Goal: Task Accomplishment & Management: Manage account settings

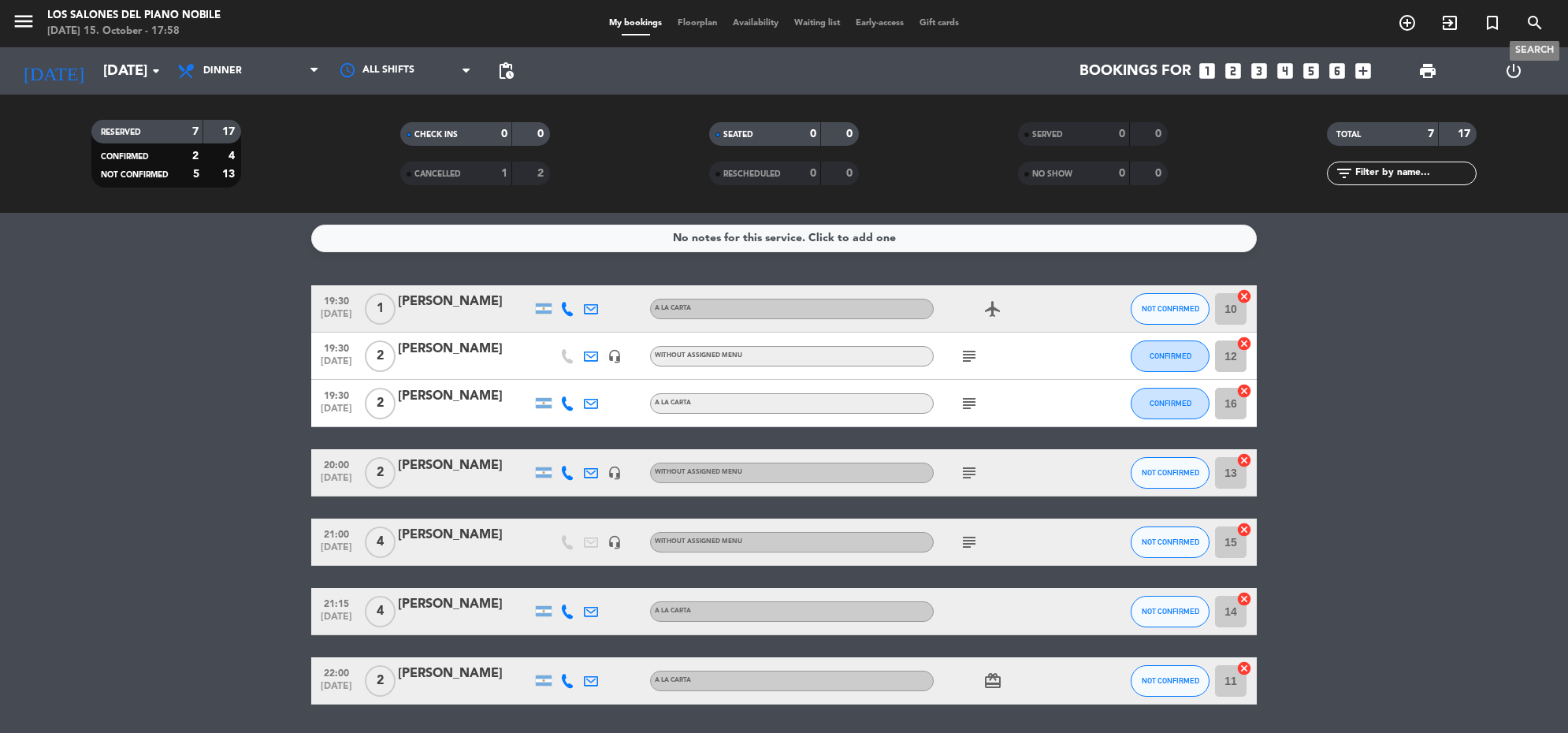
click at [1519, 17] on span "search" at bounding box center [1534, 23] width 43 height 27
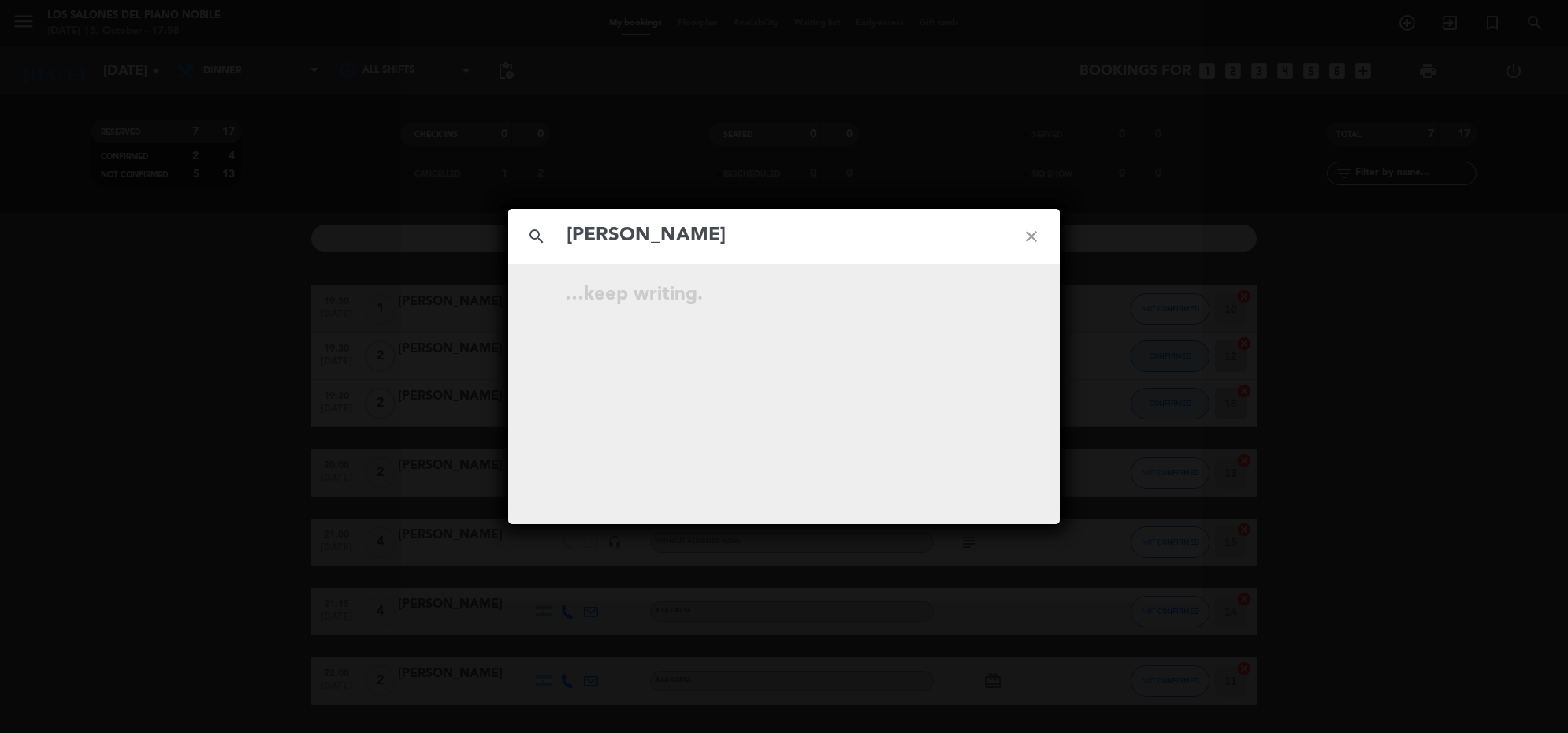
type input "[PERSON_NAME]"
click at [994, 290] on icon "open_in_new" at bounding box center [991, 296] width 19 height 19
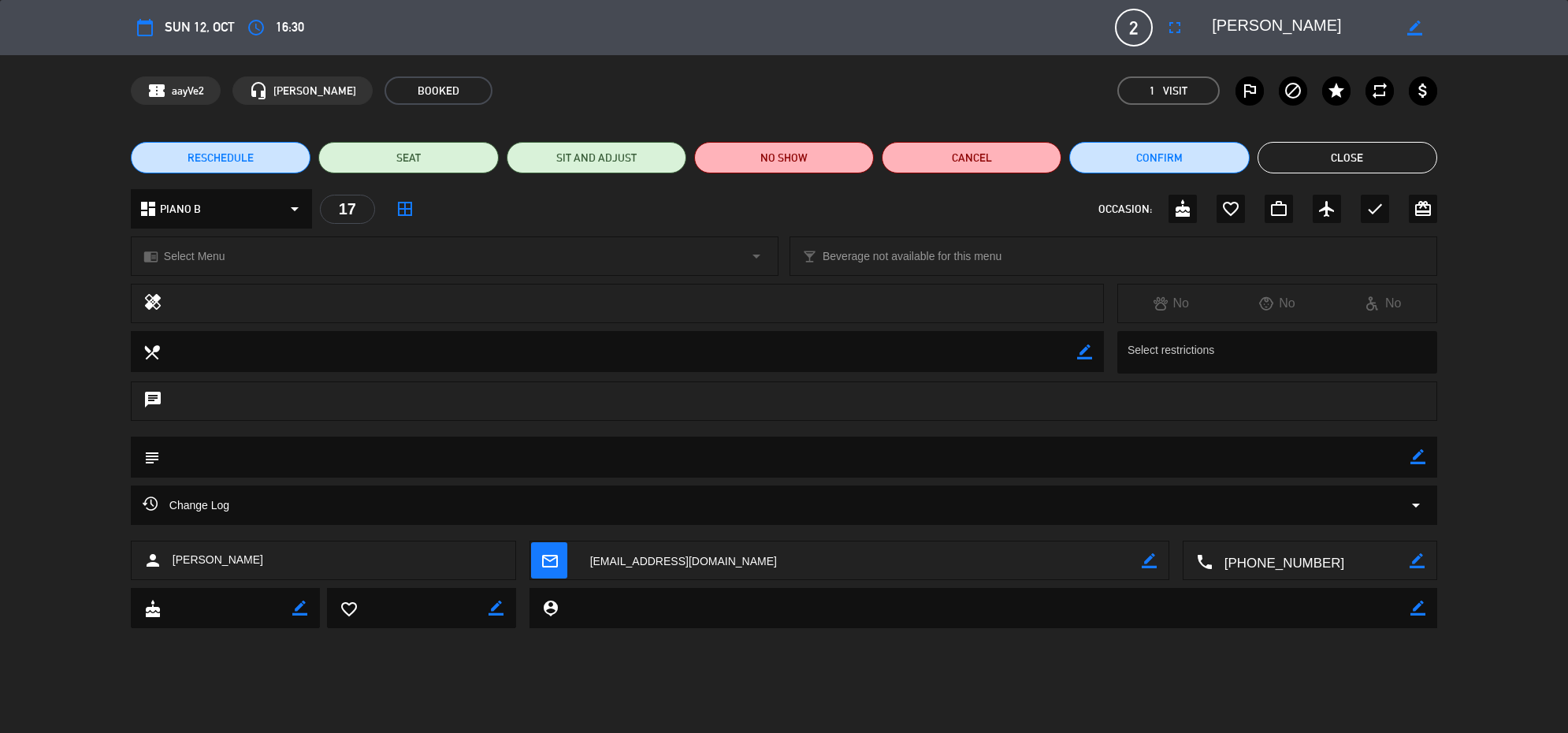
click at [1140, 560] on textarea at bounding box center [860, 561] width 564 height 40
click at [1352, 154] on button "Close" at bounding box center [1347, 158] width 180 height 32
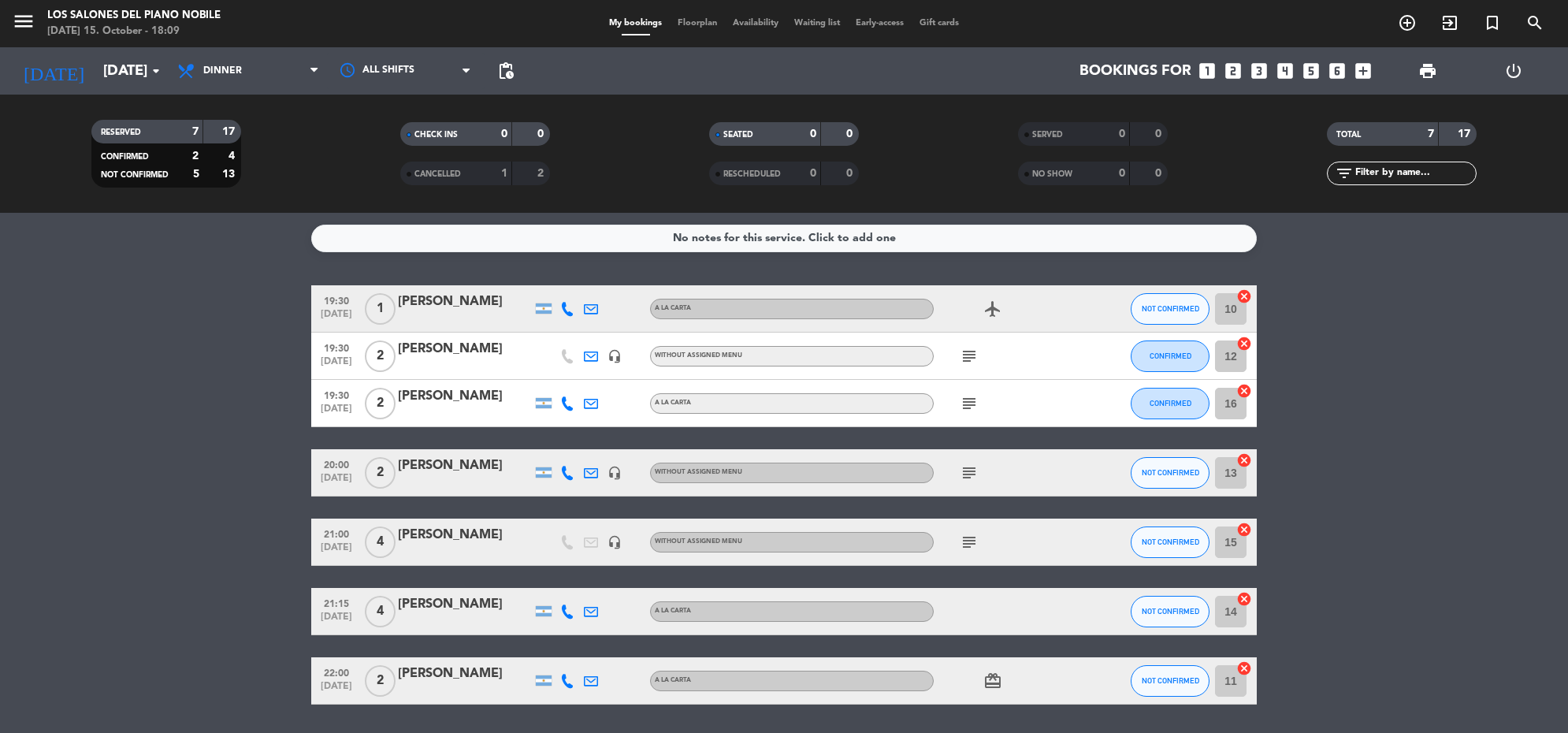
click at [6, 17] on div "menu Los Salones del Piano [PERSON_NAME] [DATE] 15. October - 18:09" at bounding box center [196, 24] width 393 height 37
click at [28, 25] on icon "menu" at bounding box center [24, 22] width 24 height 24
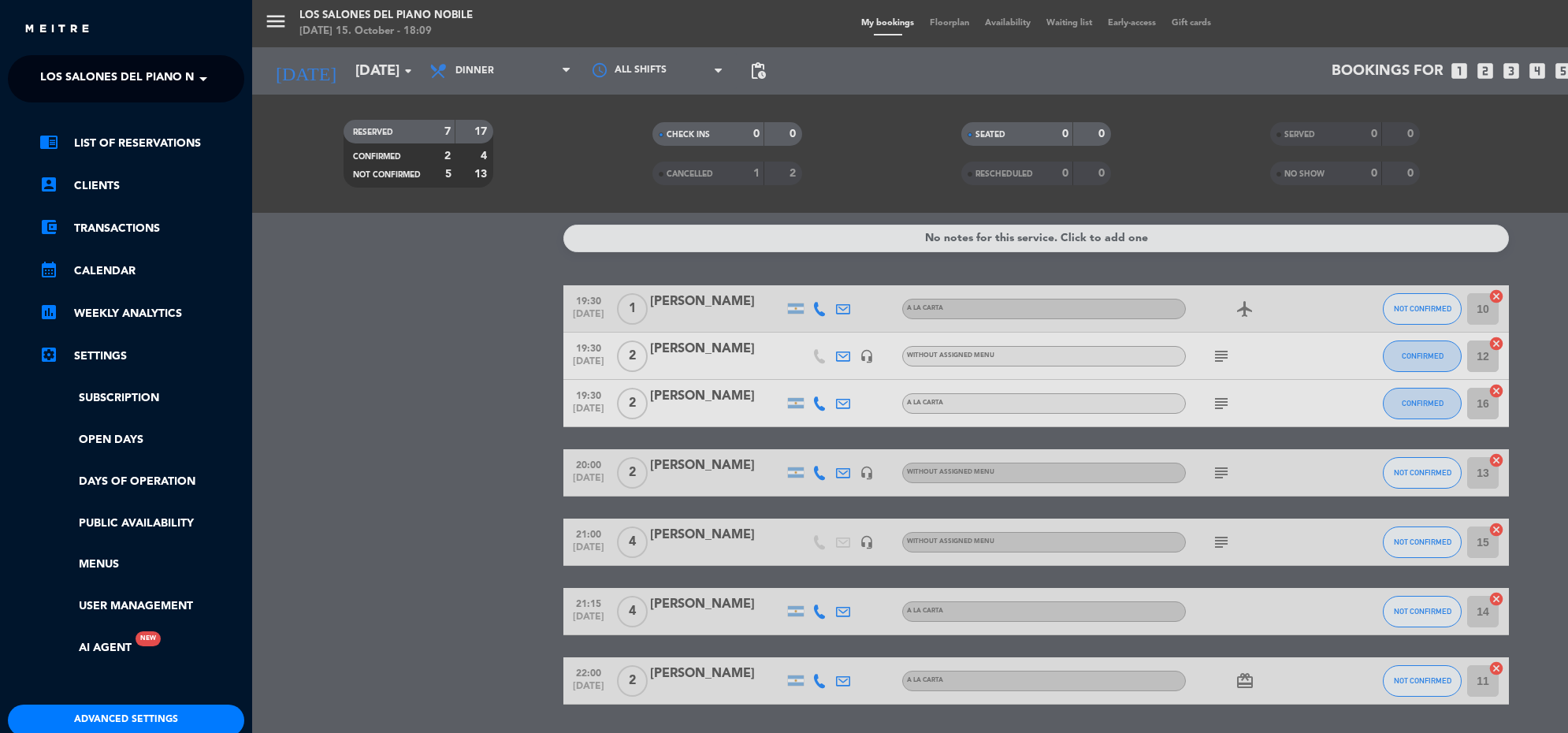
click at [146, 96] on ng-select "× Los Salones del Piano [PERSON_NAME] ×" at bounding box center [126, 79] width 237 height 48
click at [165, 81] on span "Los Salones del Piano Nobile" at bounding box center [133, 79] width 187 height 33
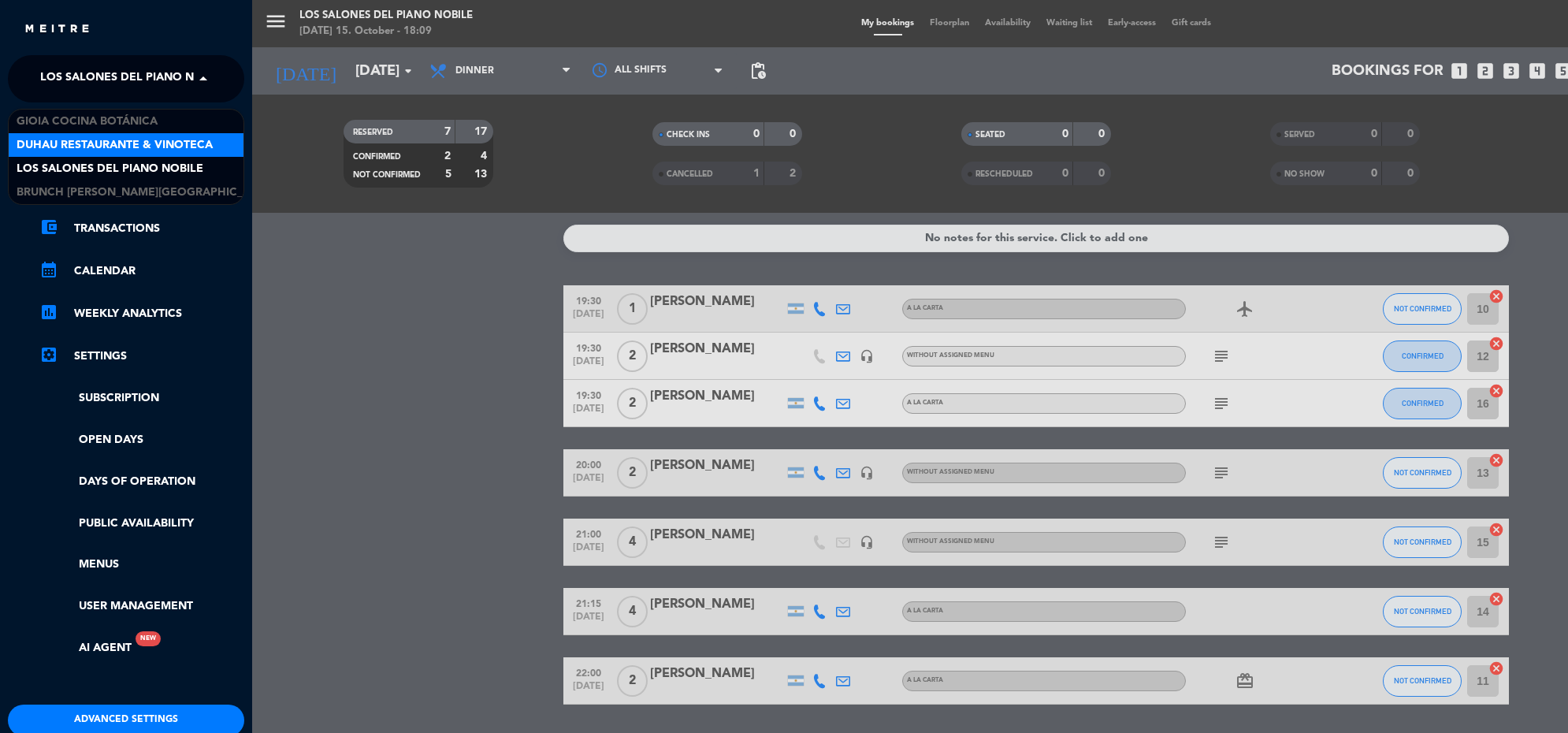
click at [159, 138] on span "Duhau Restaurante & Vinoteca" at bounding box center [114, 145] width 196 height 18
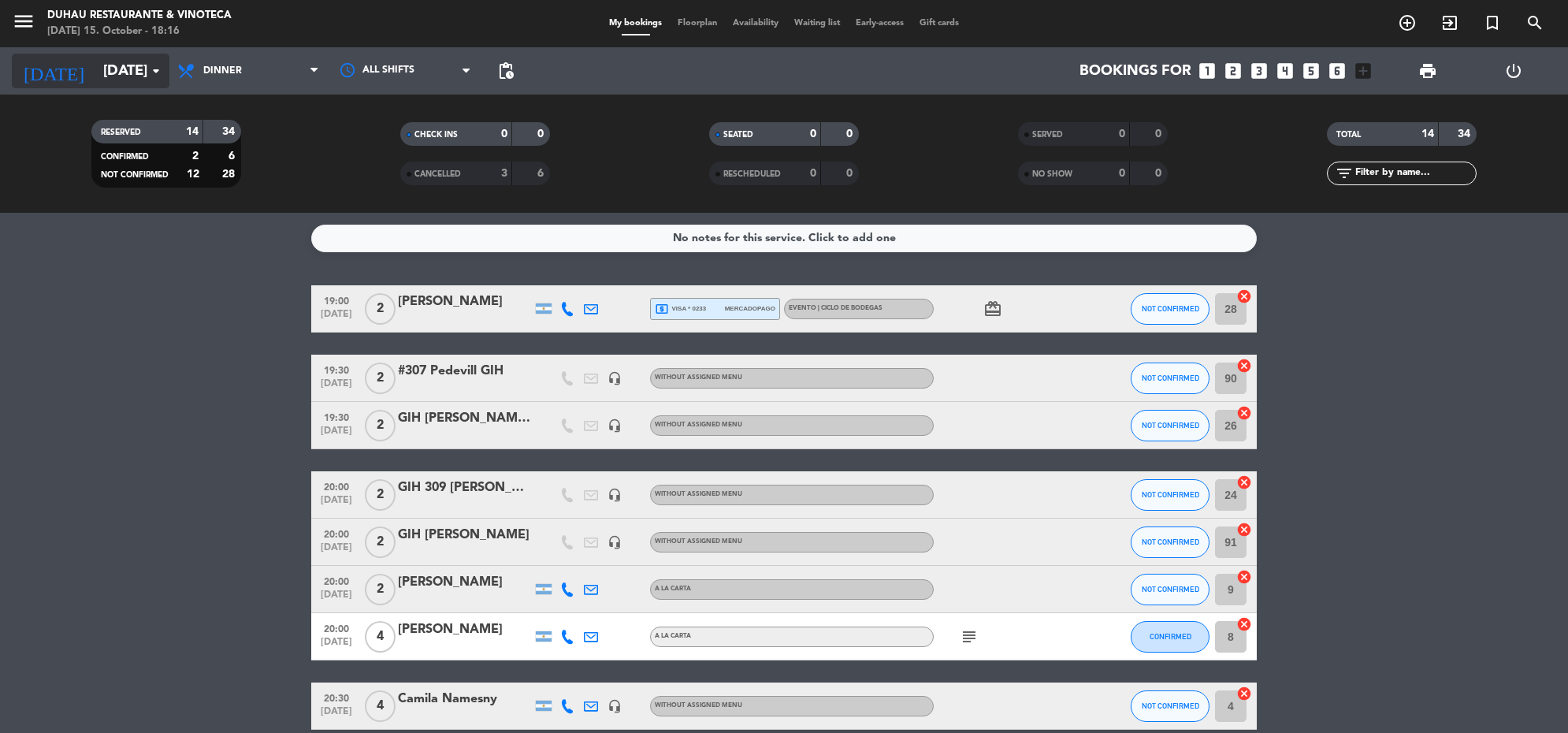
click at [155, 77] on icon "arrow_drop_down" at bounding box center [155, 71] width 19 height 19
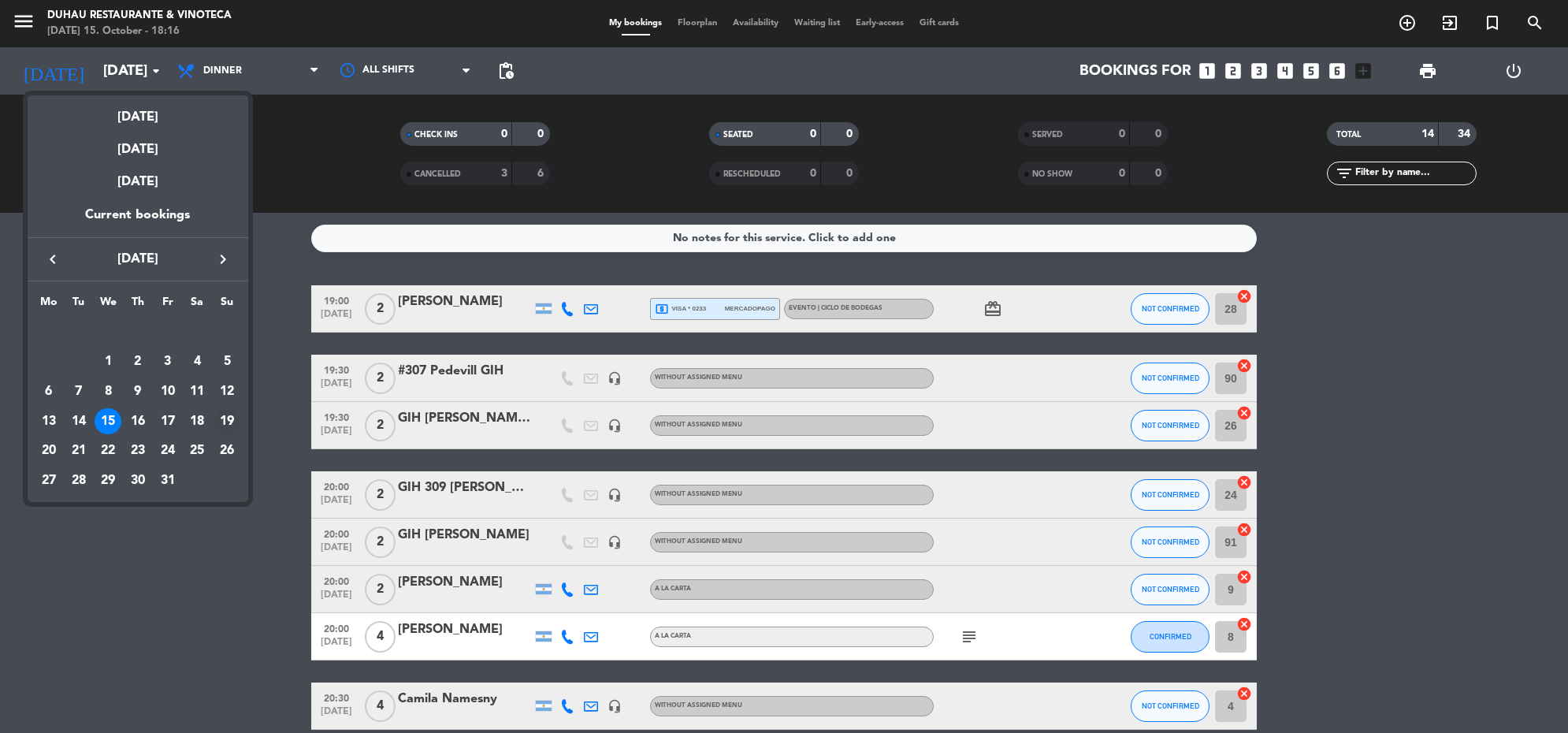
click at [230, 416] on div "19" at bounding box center [227, 422] width 27 height 27
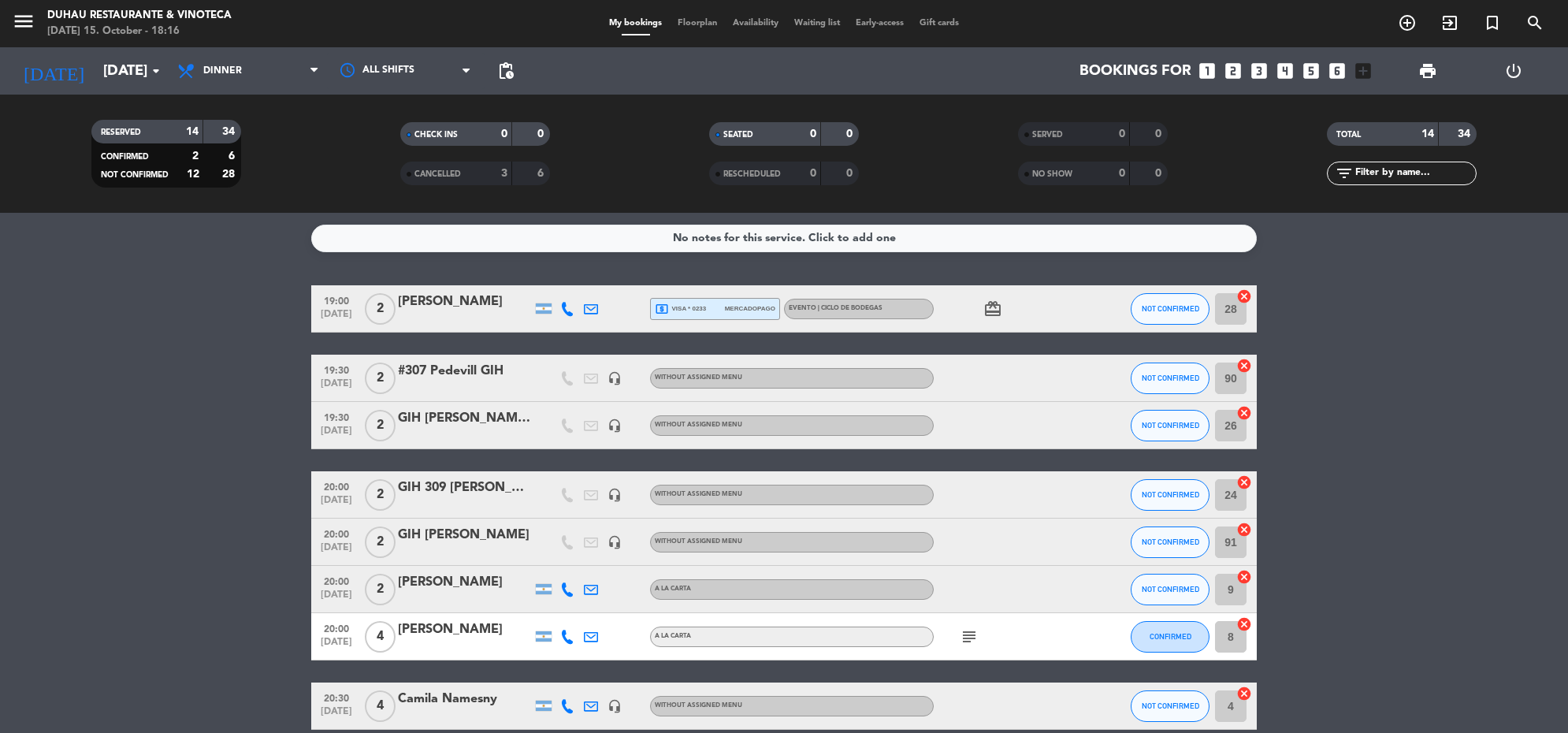
type input "[DATE]"
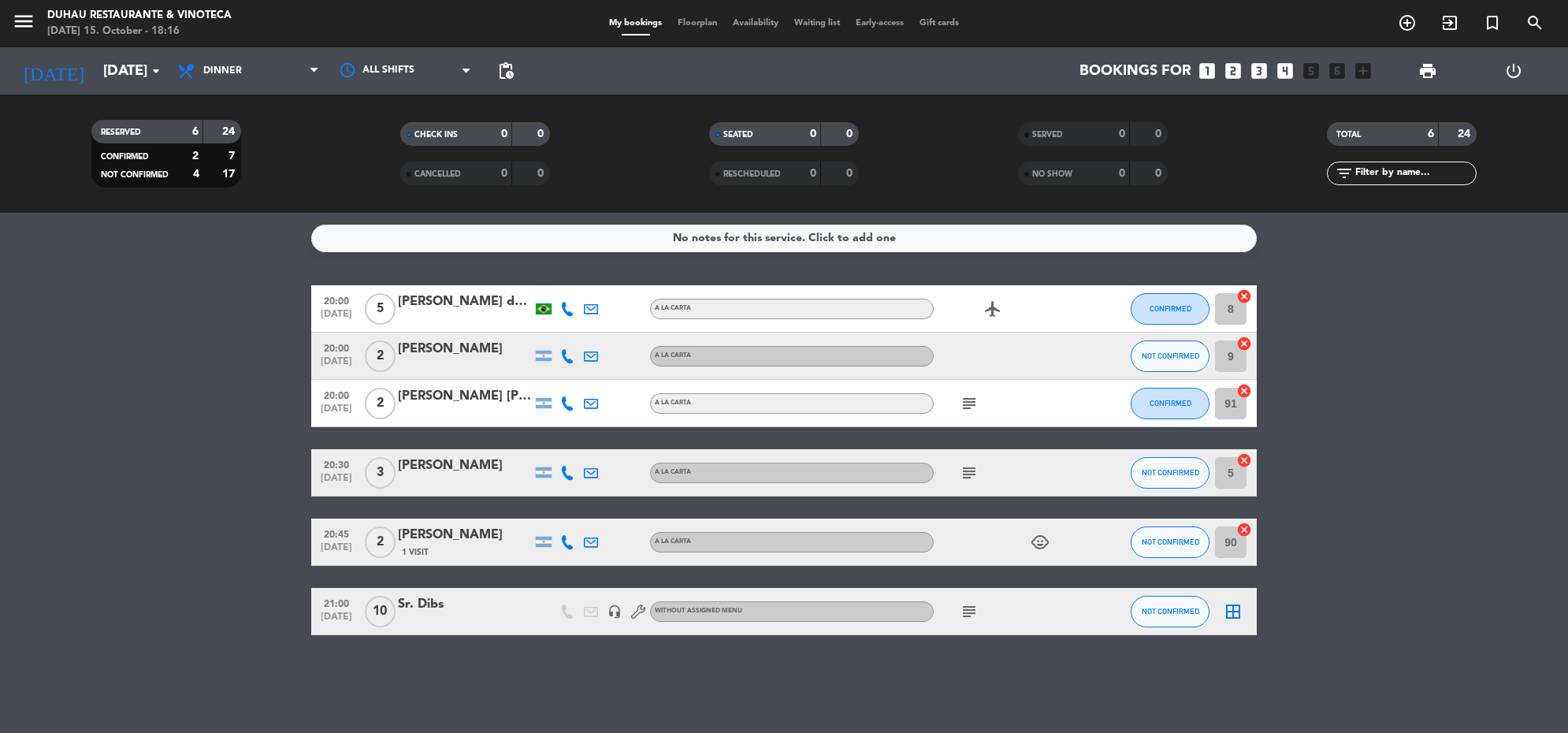
click at [437, 609] on div "Sr. Dibs" at bounding box center [464, 605] width 134 height 21
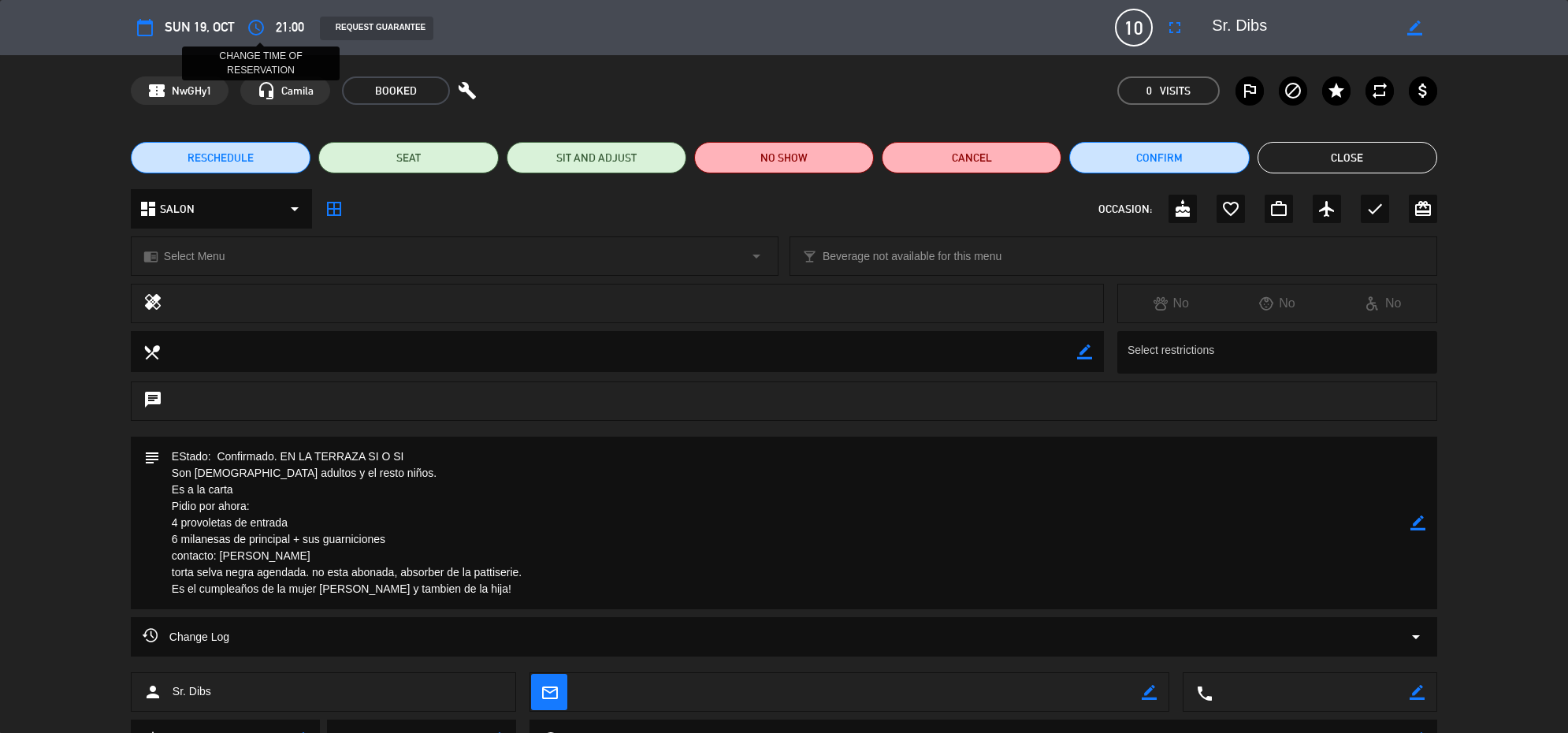
click at [261, 29] on icon "access_time" at bounding box center [256, 27] width 19 height 19
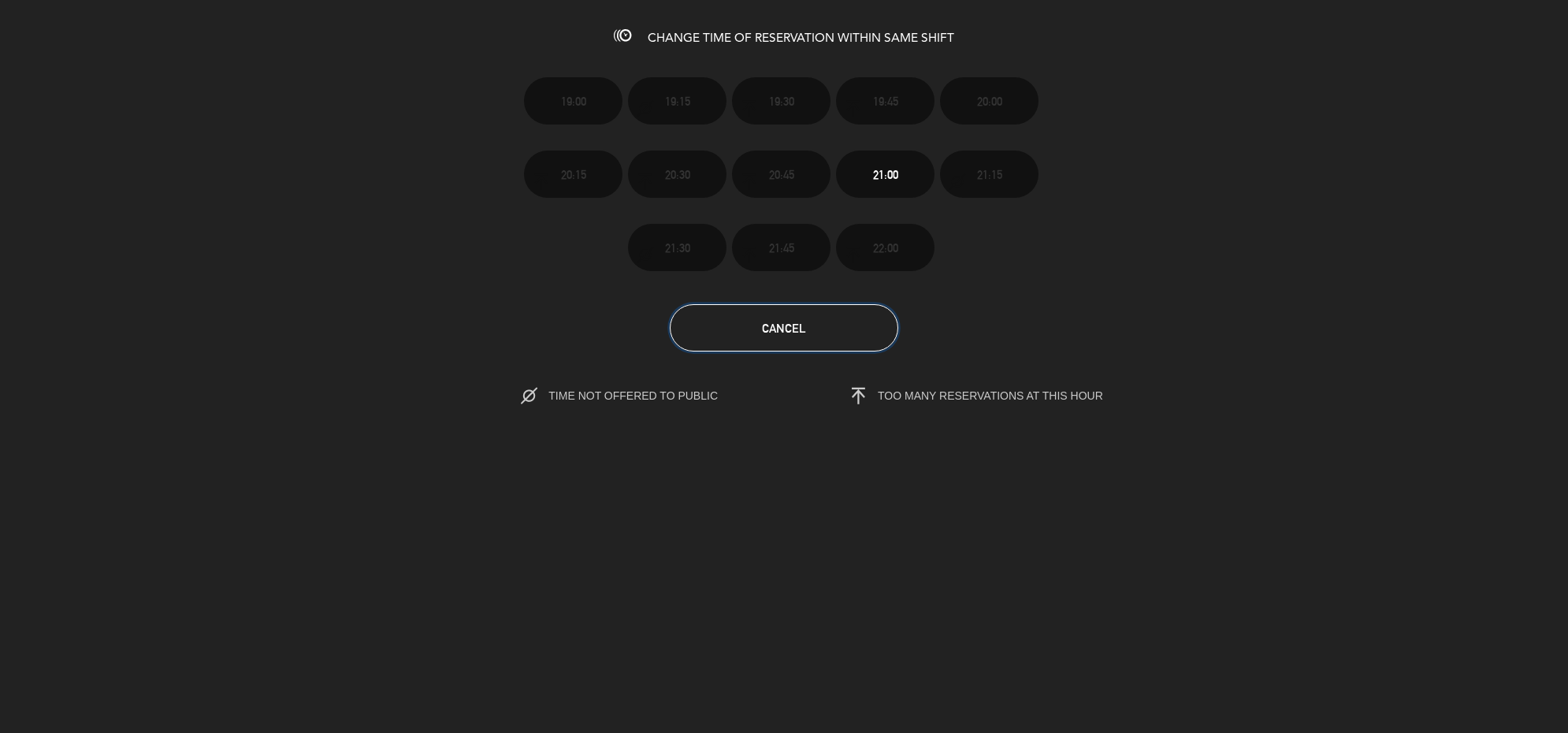
click at [835, 329] on button "Cancel" at bounding box center [784, 328] width 229 height 48
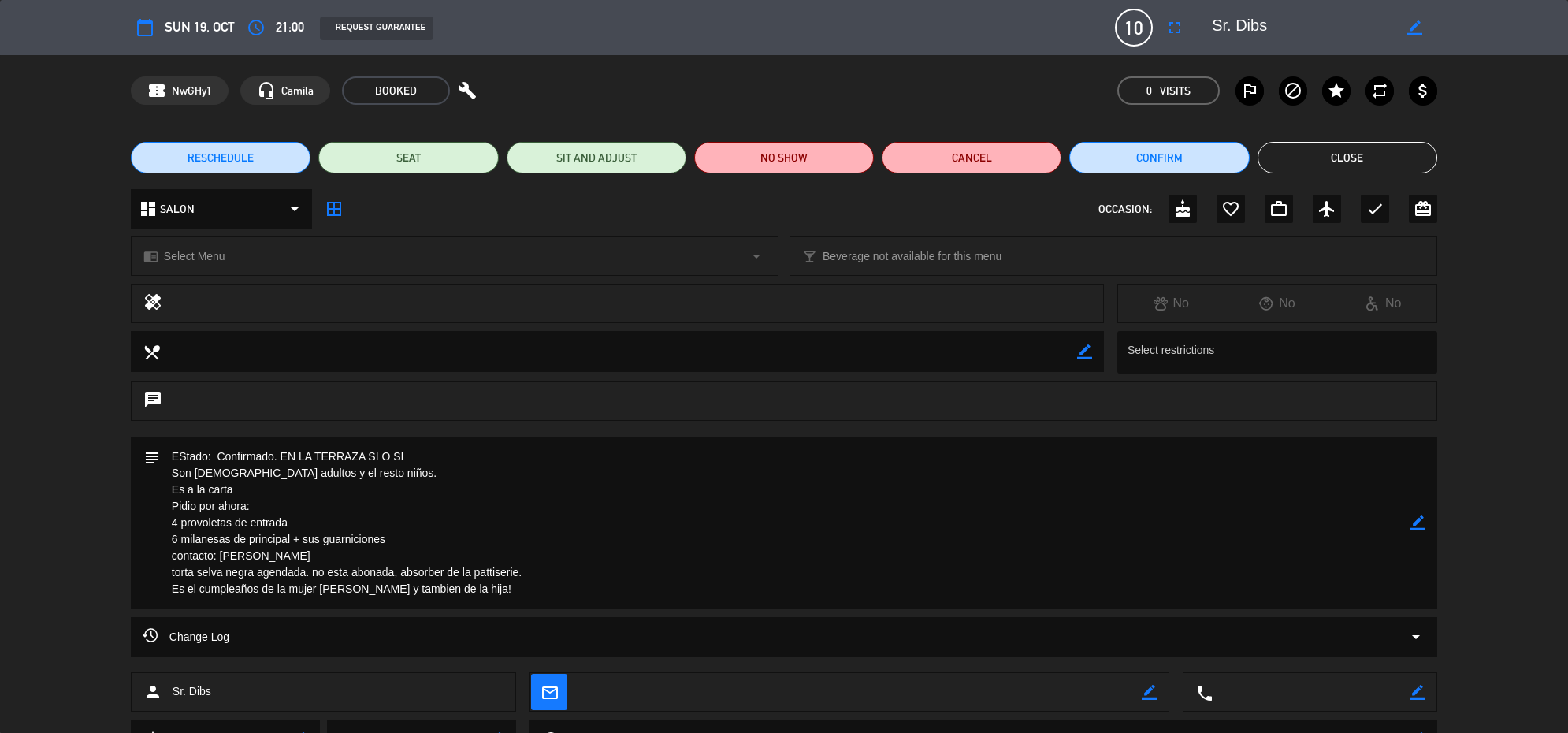
click at [1419, 521] on icon "border_color" at bounding box center [1418, 522] width 15 height 15
click at [607, 583] on textarea at bounding box center [785, 523] width 1251 height 173
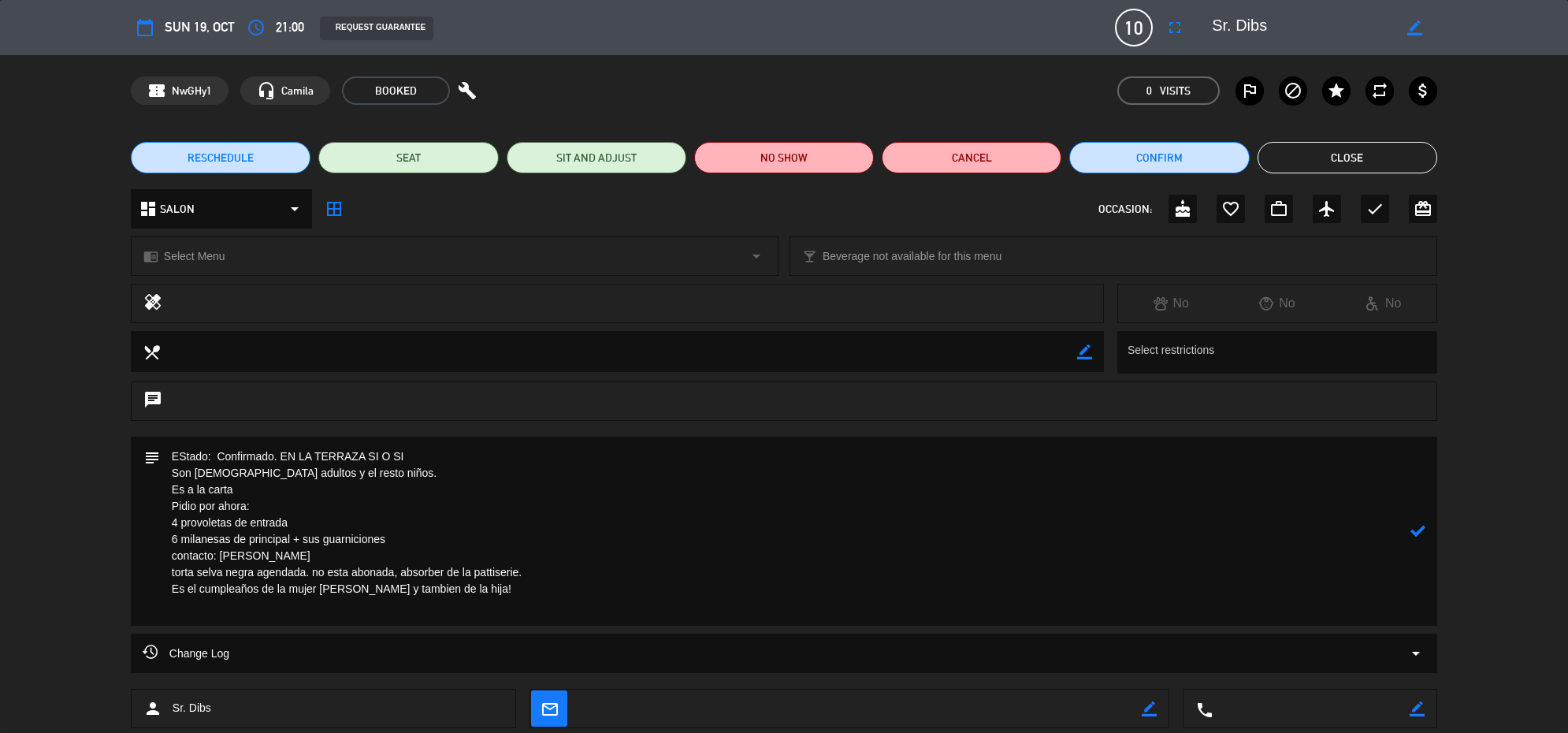
paste textarea "Pedido: 2 bochitas con mix [PERSON_NAME] de estación a definir paleta de colore…"
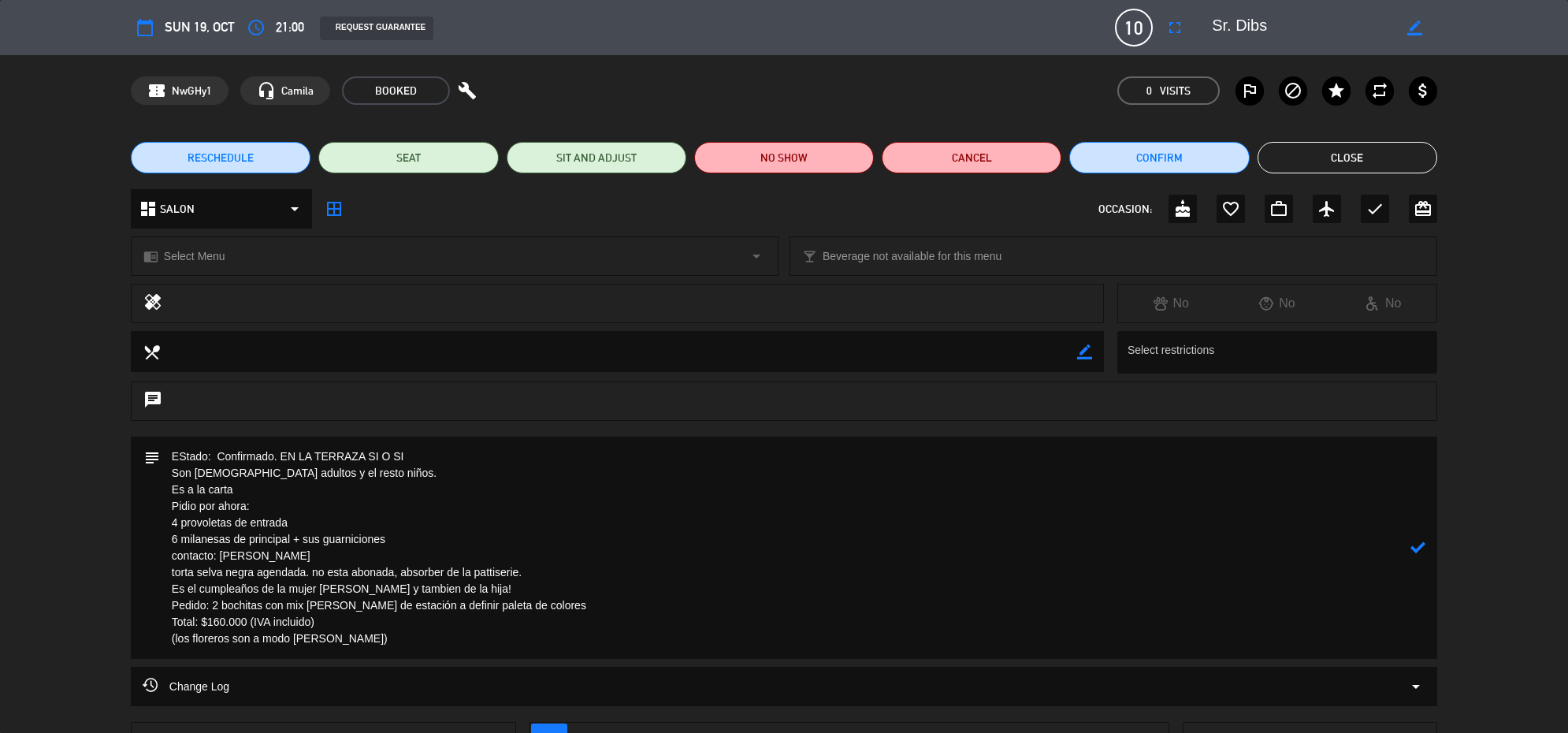
drag, startPoint x: 499, startPoint y: 588, endPoint x: 292, endPoint y: 585, distance: 207.0
click at [292, 585] on textarea at bounding box center [785, 547] width 1251 height 222
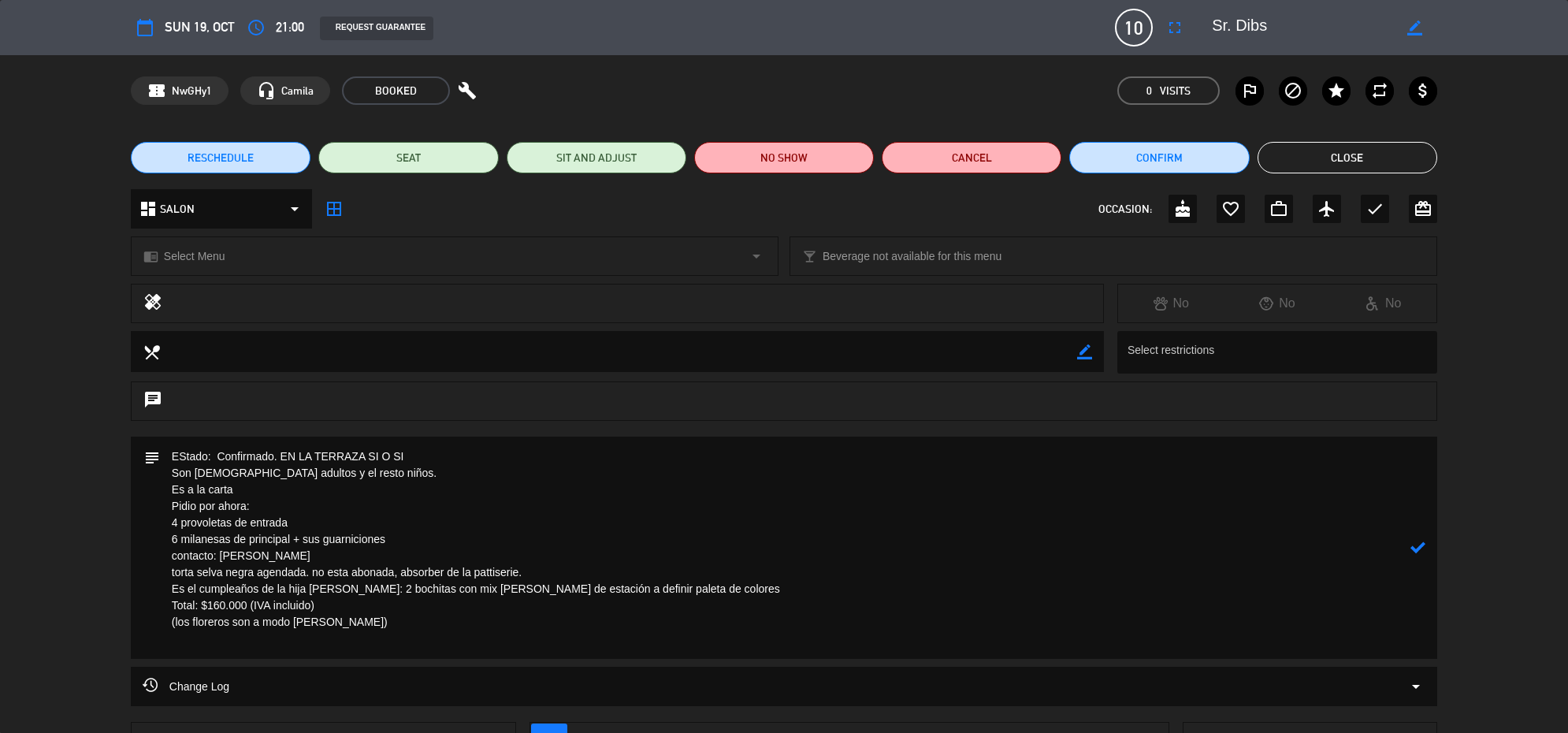
type textarea "EStado: Confirmado. EN LA TERRAZA SI O SI Son [DEMOGRAPHIC_DATA] adultos y el r…"
click at [1427, 556] on div "subject" at bounding box center [784, 547] width 1307 height 222
click at [1417, 549] on icon at bounding box center [1418, 547] width 15 height 15
drag, startPoint x: 398, startPoint y: 635, endPoint x: 119, endPoint y: 436, distance: 342.7
click at [119, 437] on div "subject border_color" at bounding box center [784, 551] width 1568 height 230
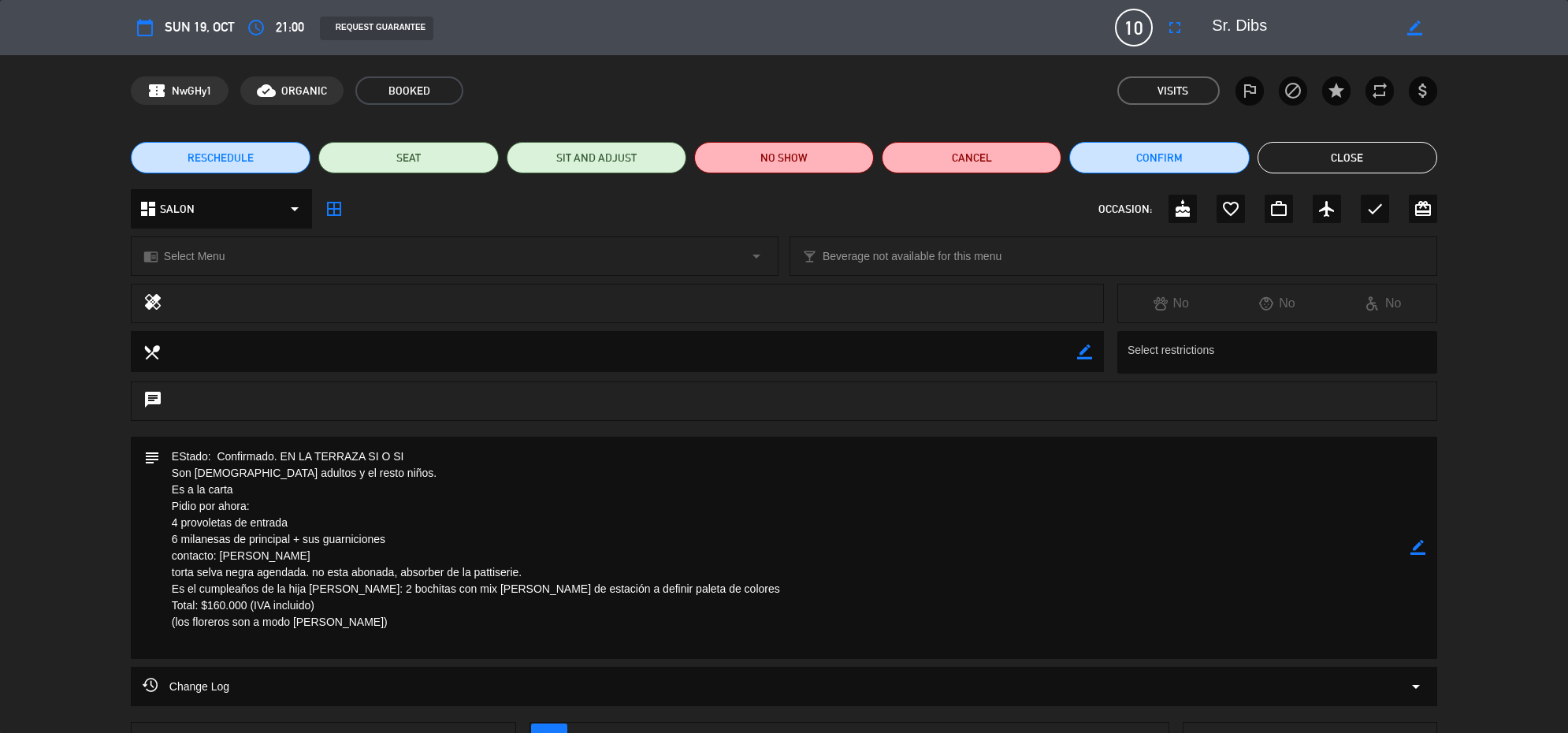
click at [1333, 166] on button "Close" at bounding box center [1347, 158] width 180 height 32
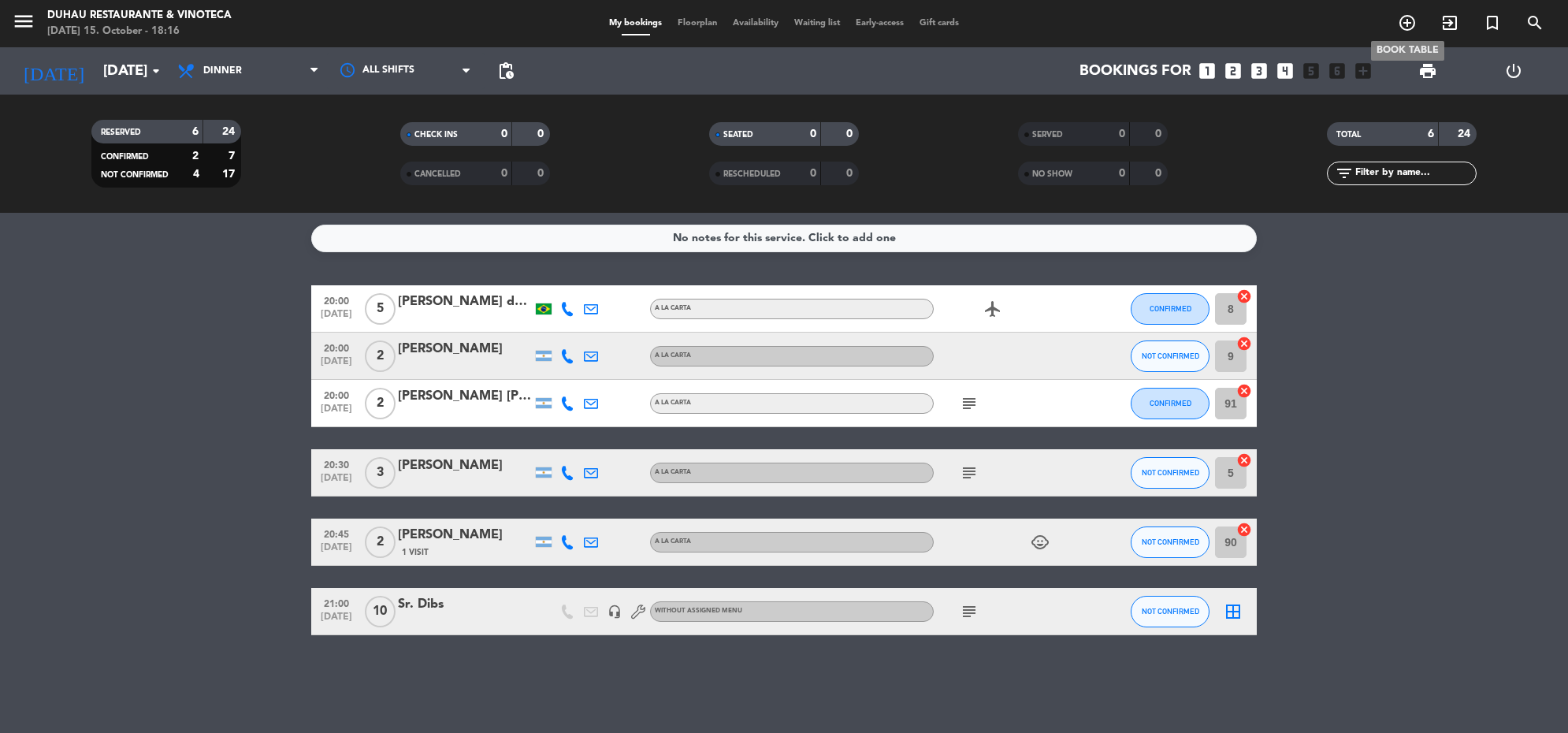
click at [1407, 25] on icon "add_circle_outline" at bounding box center [1407, 22] width 19 height 19
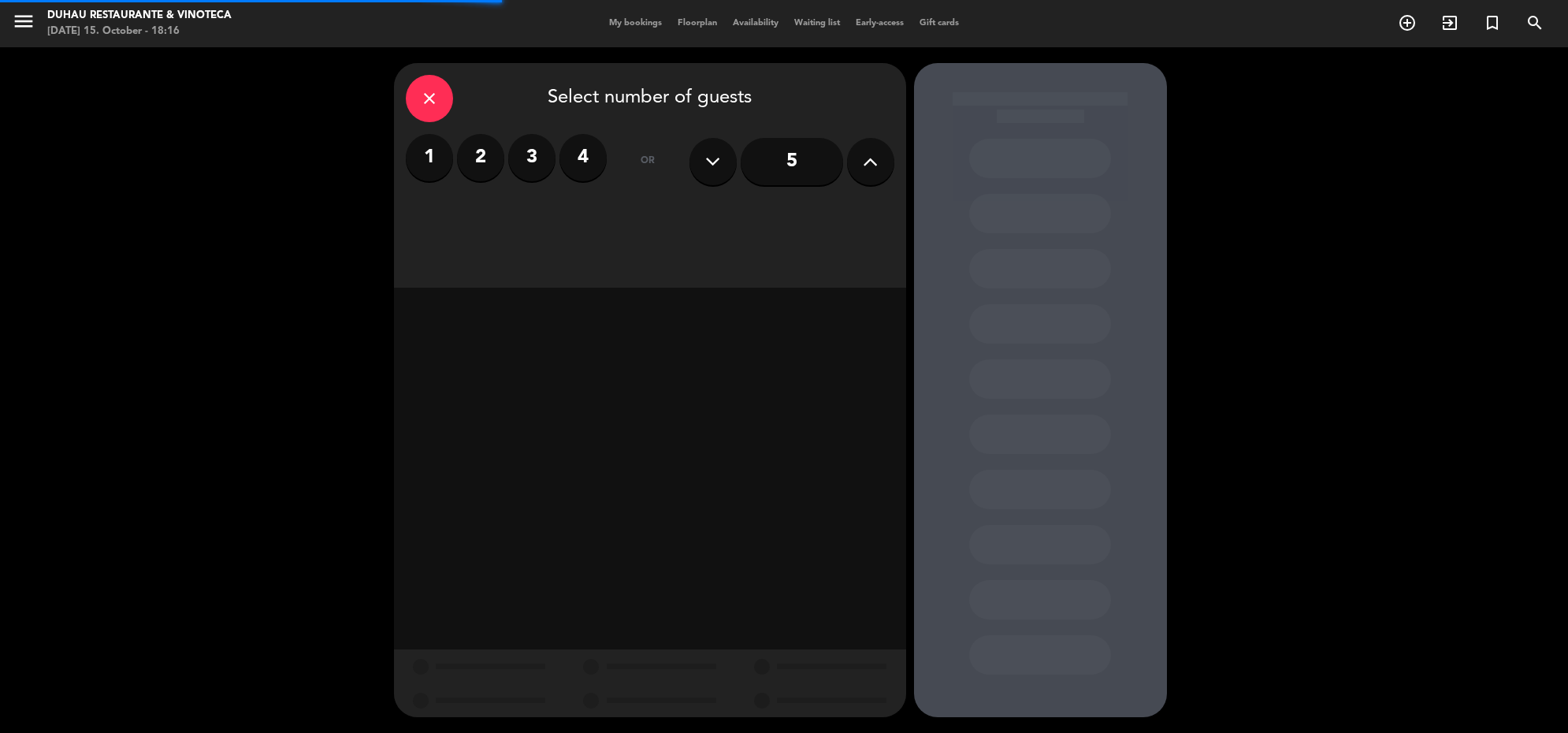
click at [884, 185] on div "5" at bounding box center [791, 161] width 205 height 55
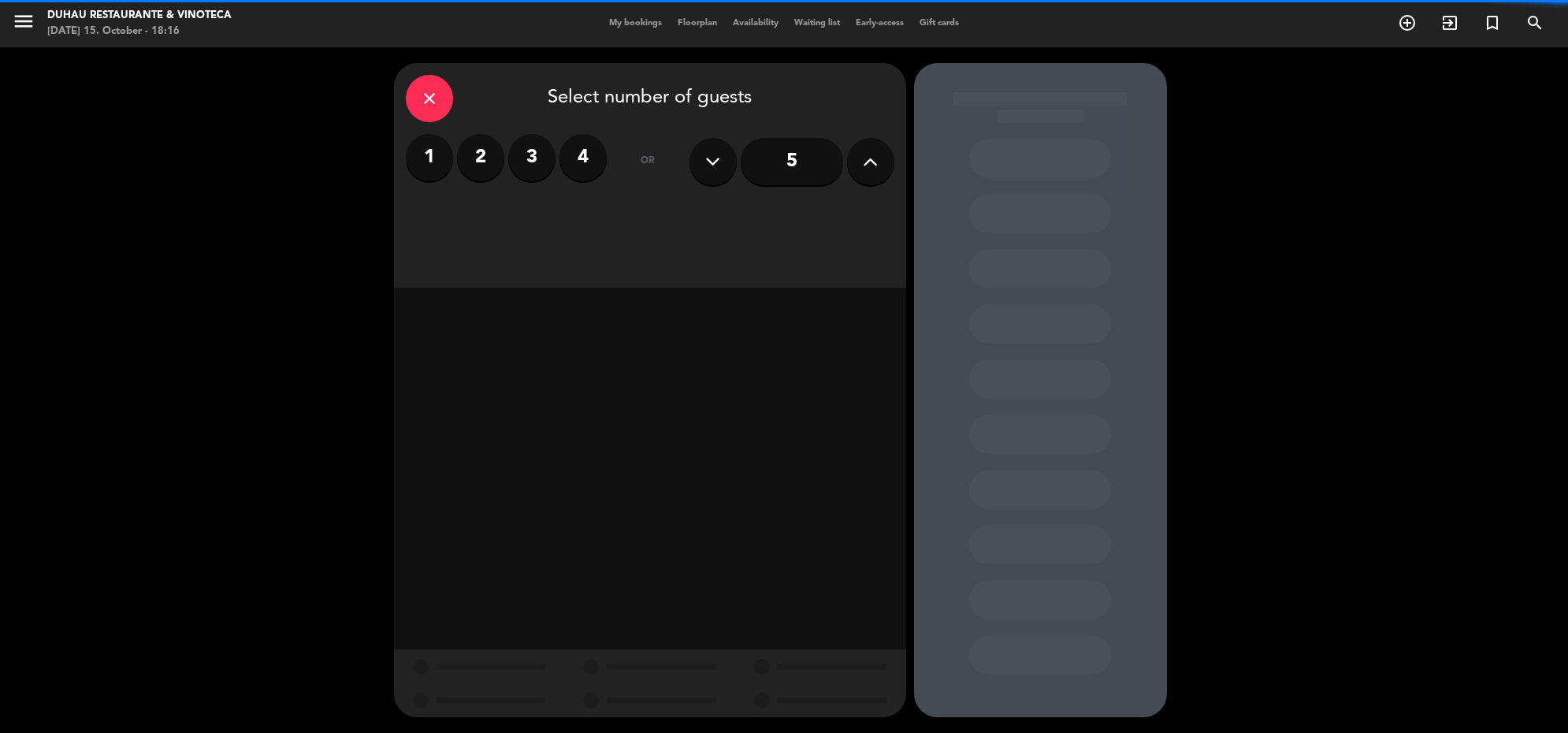
click at [876, 172] on icon at bounding box center [870, 162] width 15 height 24
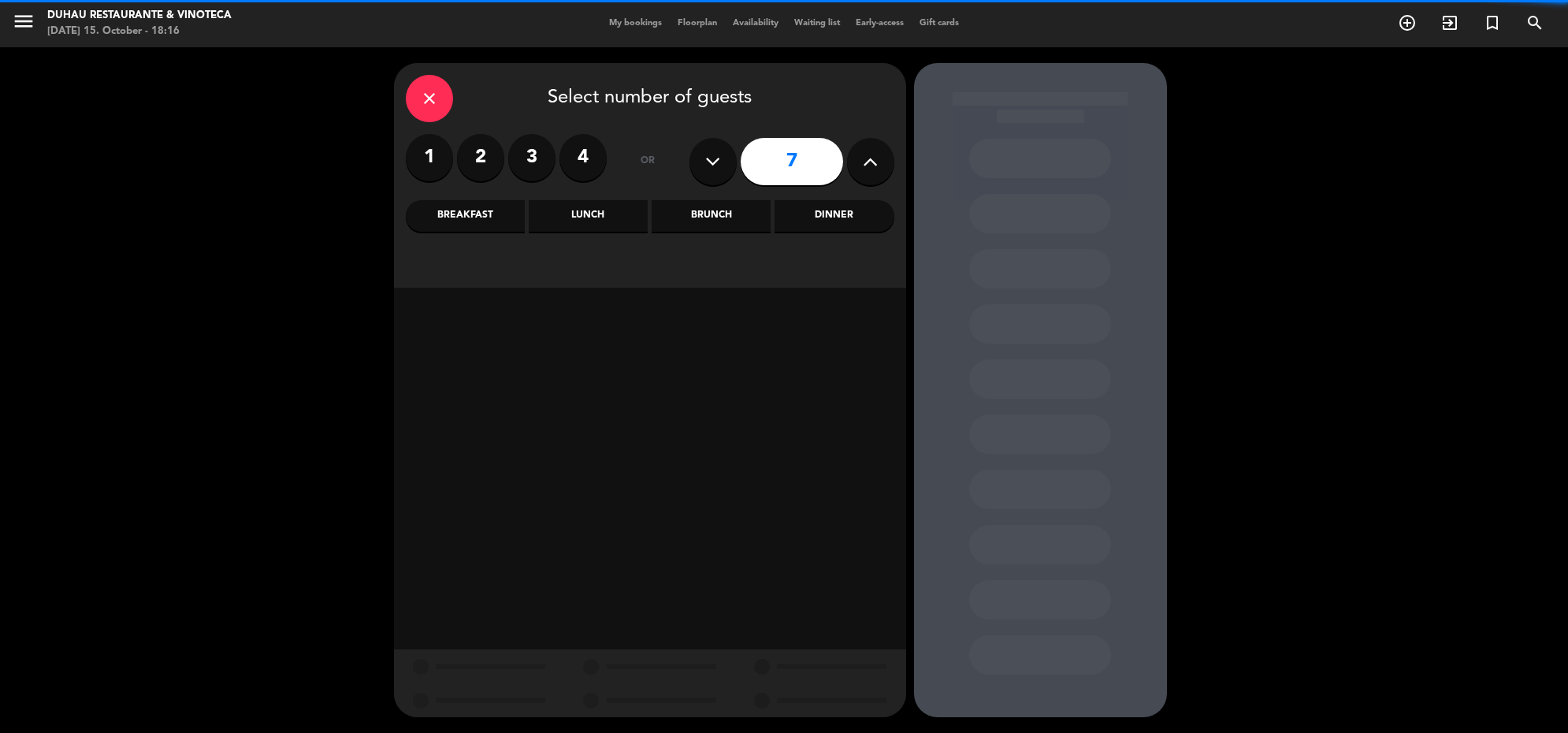
click at [876, 172] on icon at bounding box center [870, 162] width 15 height 24
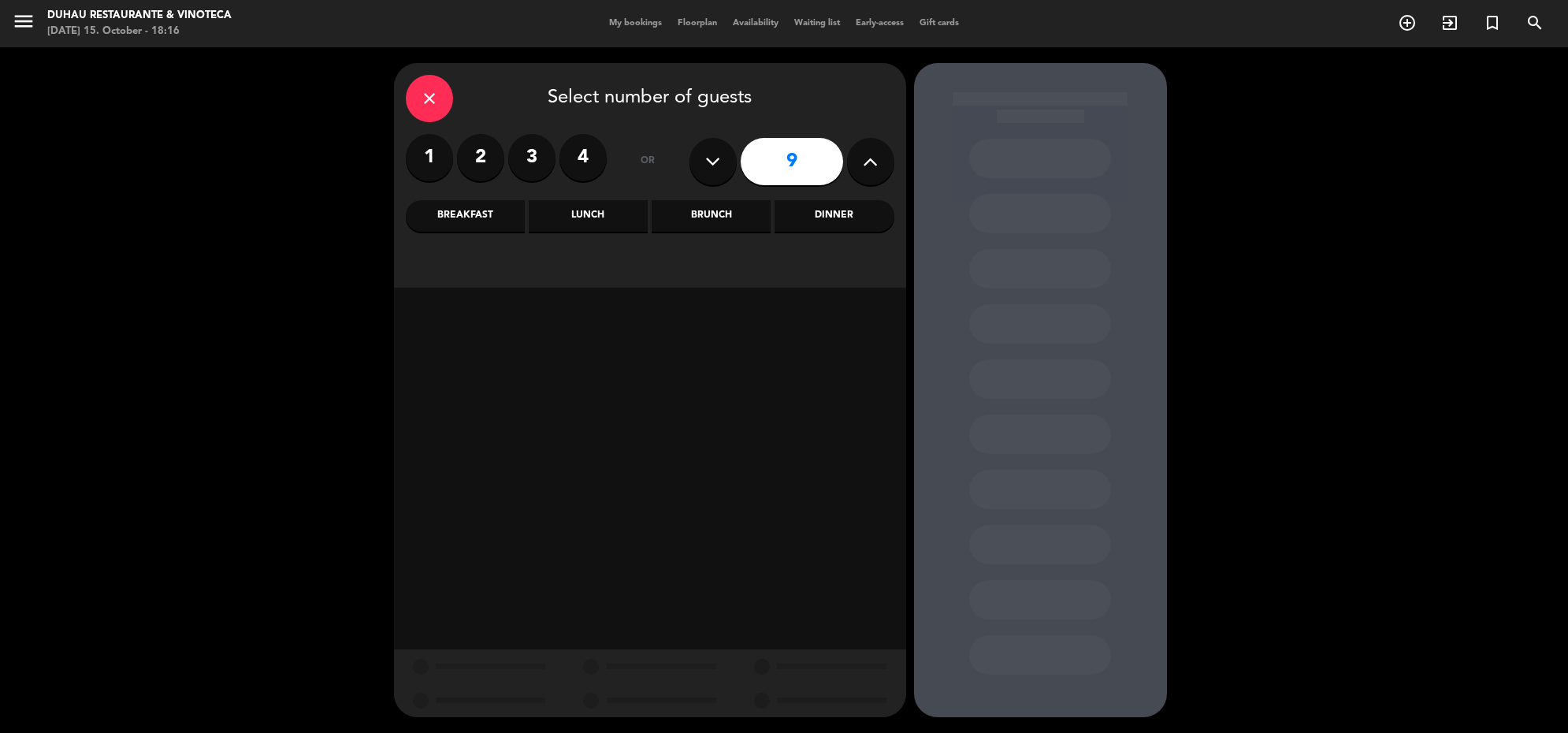
click at [876, 172] on icon at bounding box center [870, 162] width 15 height 24
type input "10"
click at [865, 226] on div "Dinner" at bounding box center [834, 216] width 119 height 32
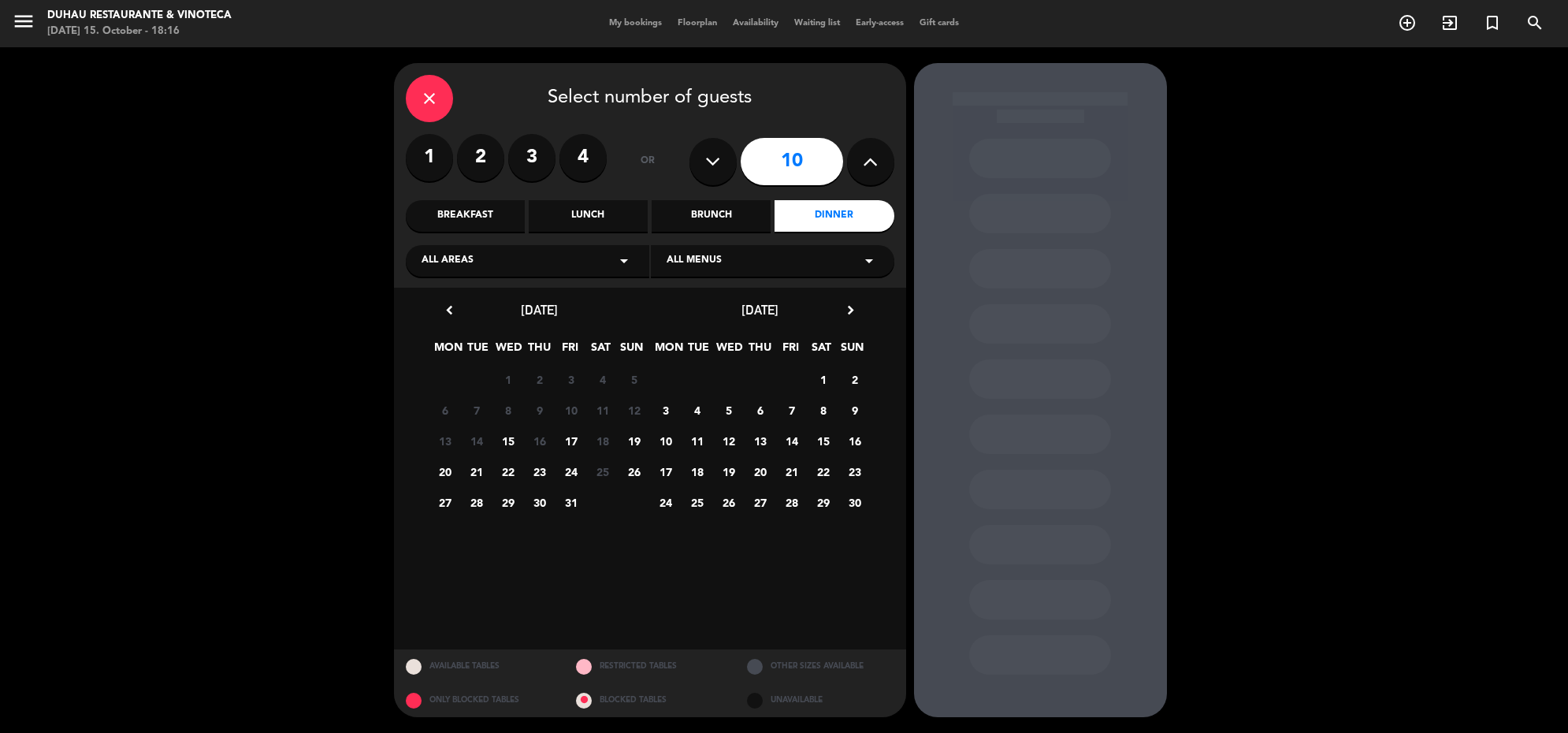
click at [628, 440] on span "19" at bounding box center [633, 441] width 26 height 26
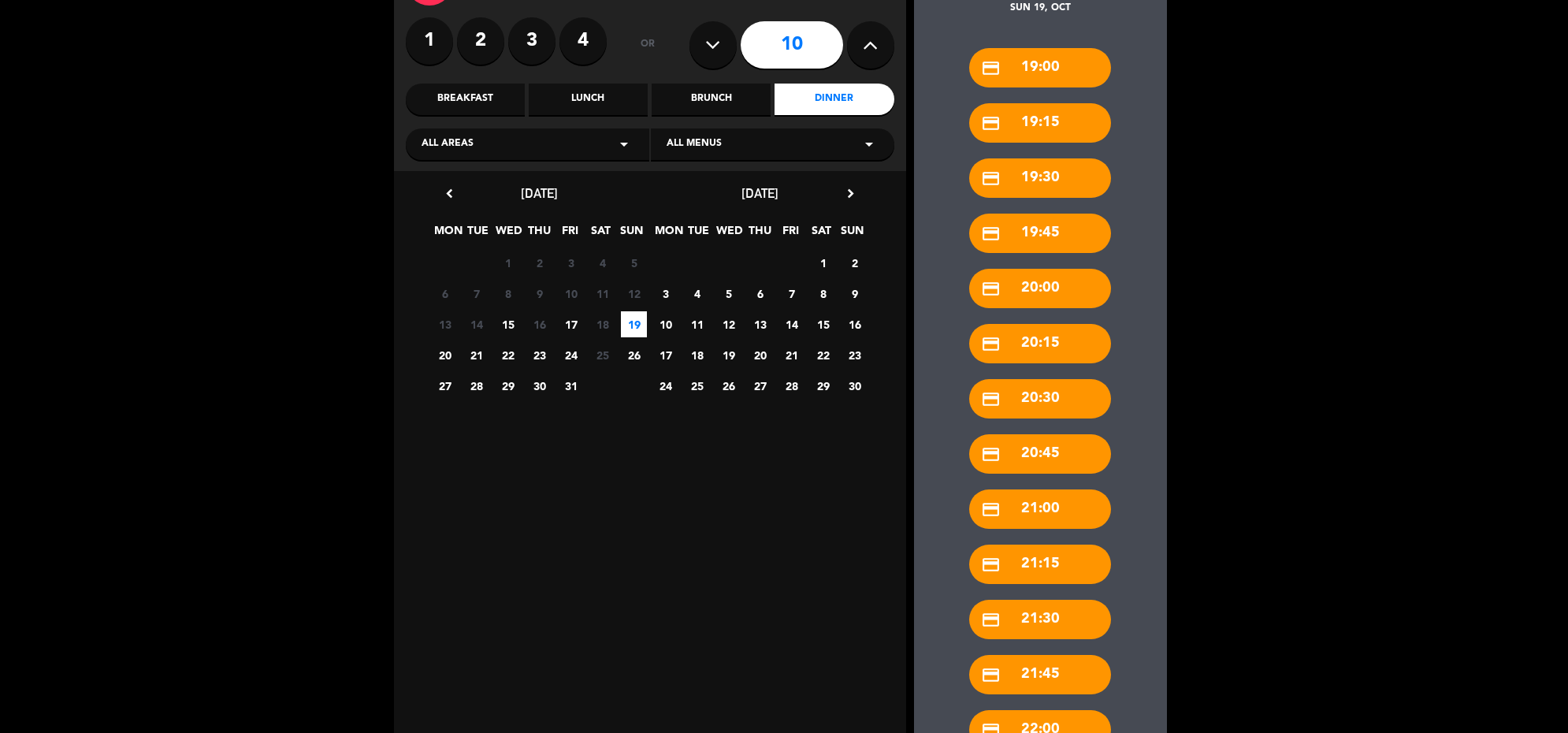
scroll to position [233, 0]
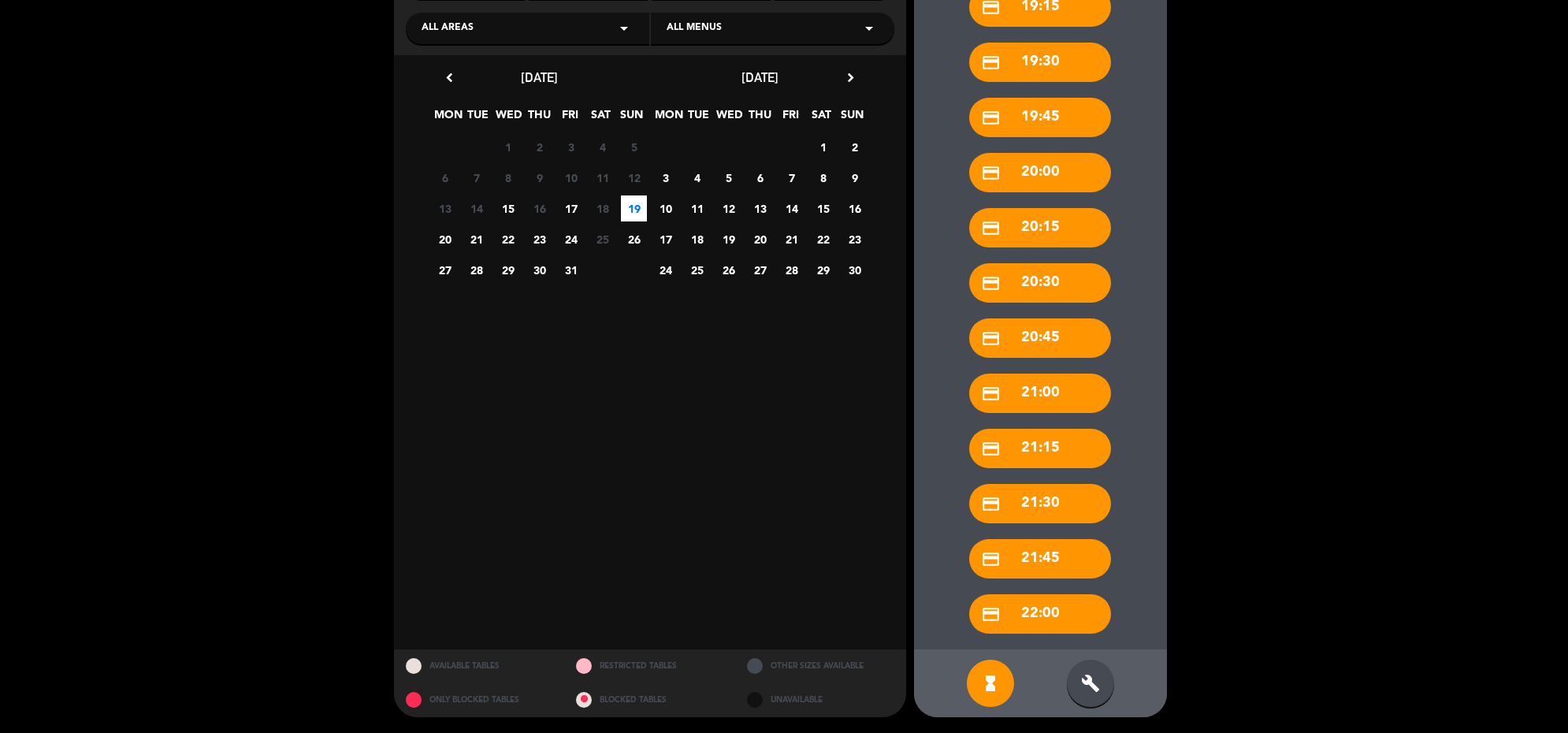
click at [1098, 682] on icon "build" at bounding box center [1090, 683] width 19 height 19
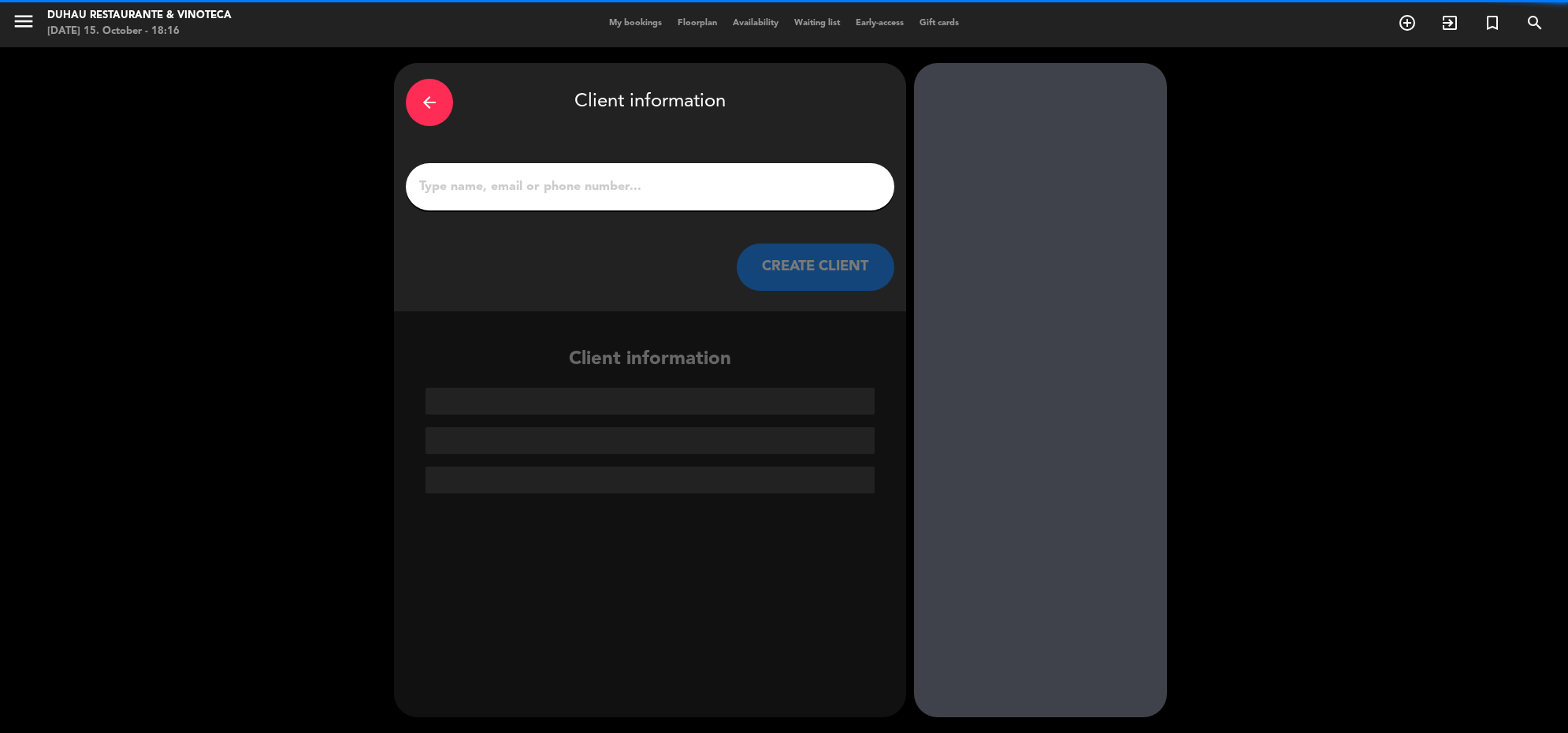
scroll to position [0, 0]
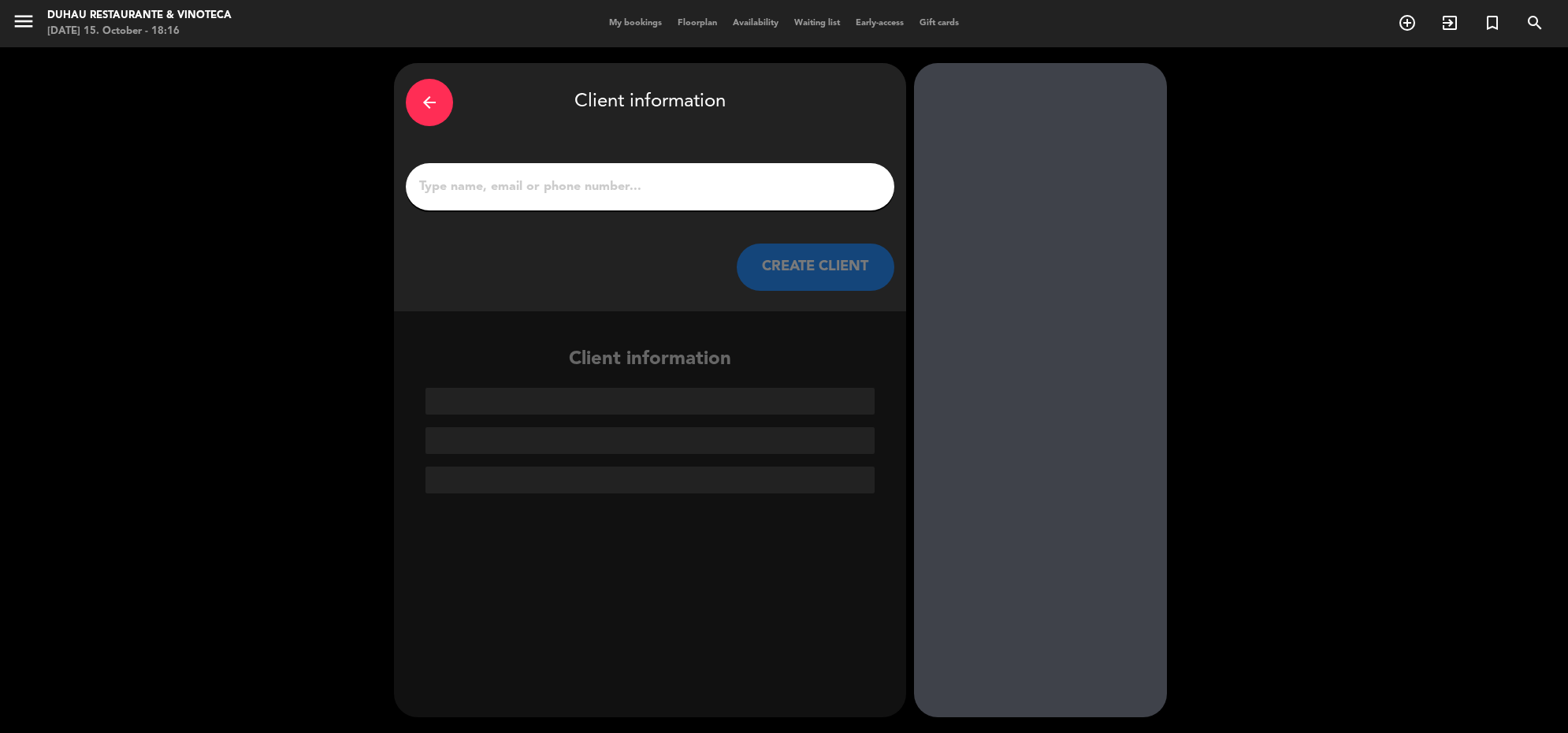
click at [639, 190] on input "1" at bounding box center [650, 187] width 465 height 22
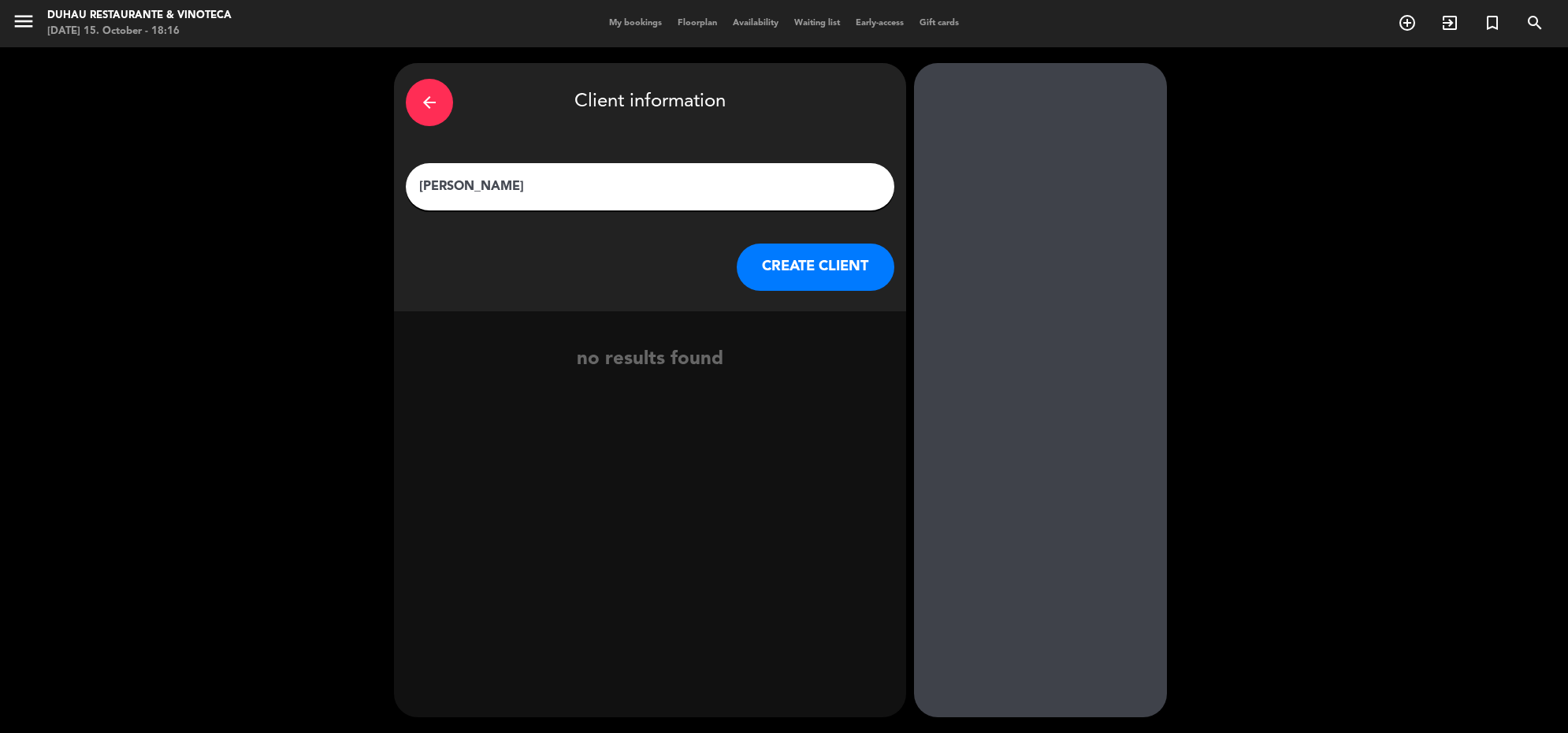
type input "[PERSON_NAME]"
click at [852, 258] on button "CREATE CLIENT" at bounding box center [815, 268] width 158 height 48
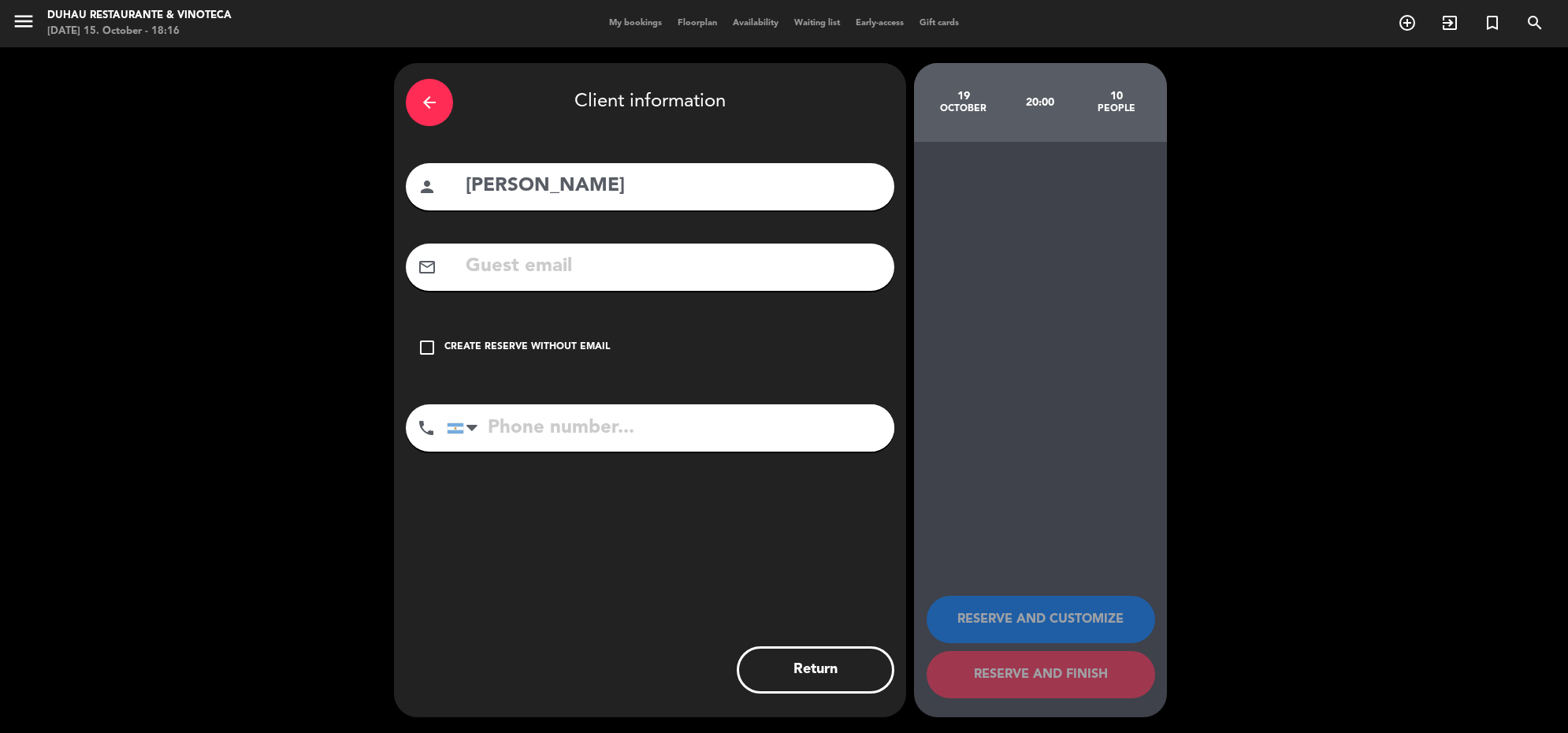
click at [442, 337] on div "check_box_outline_blank Create reserve without email" at bounding box center [649, 348] width 488 height 48
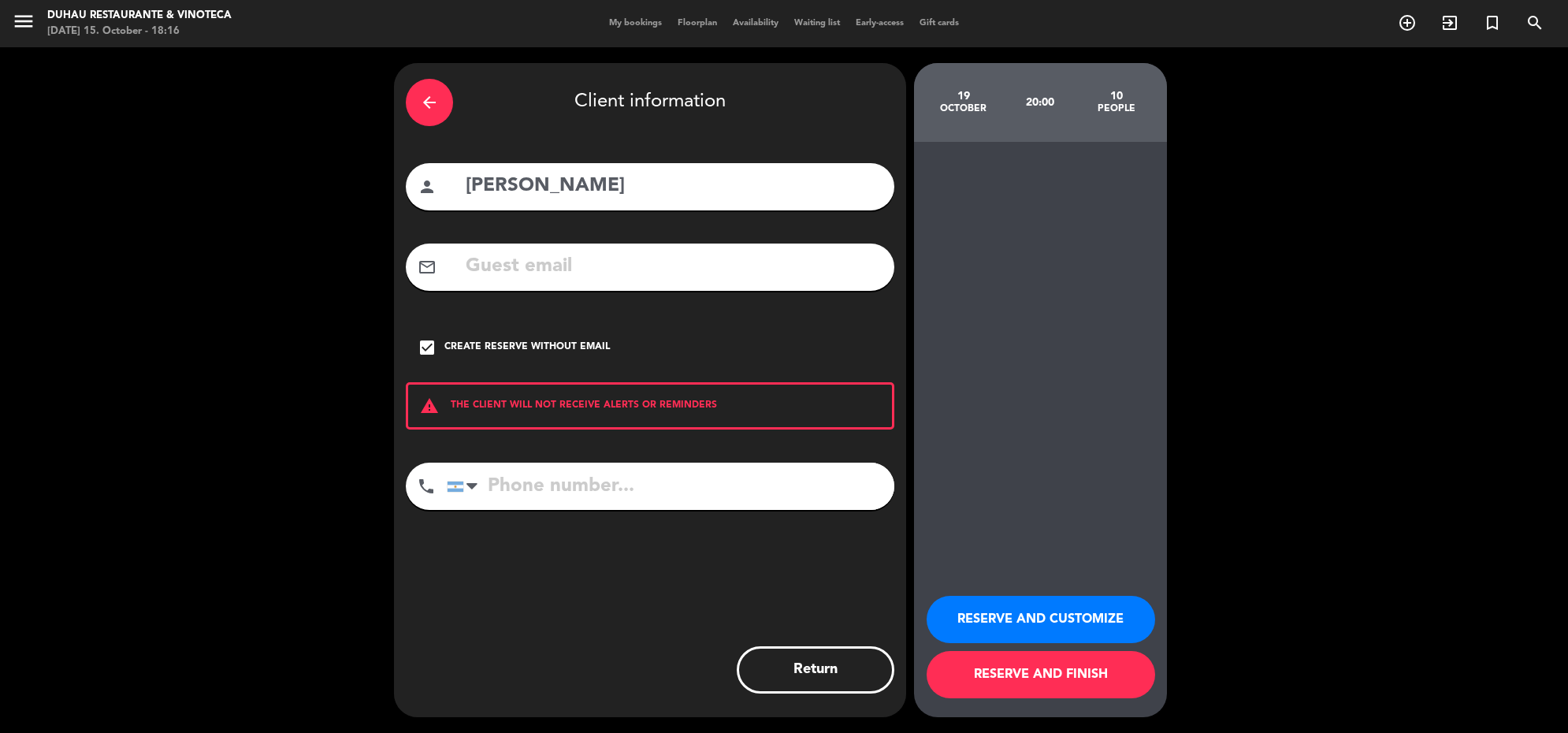
click at [1050, 625] on button "RESERVE AND CUSTOMIZE" at bounding box center [1041, 620] width 229 height 48
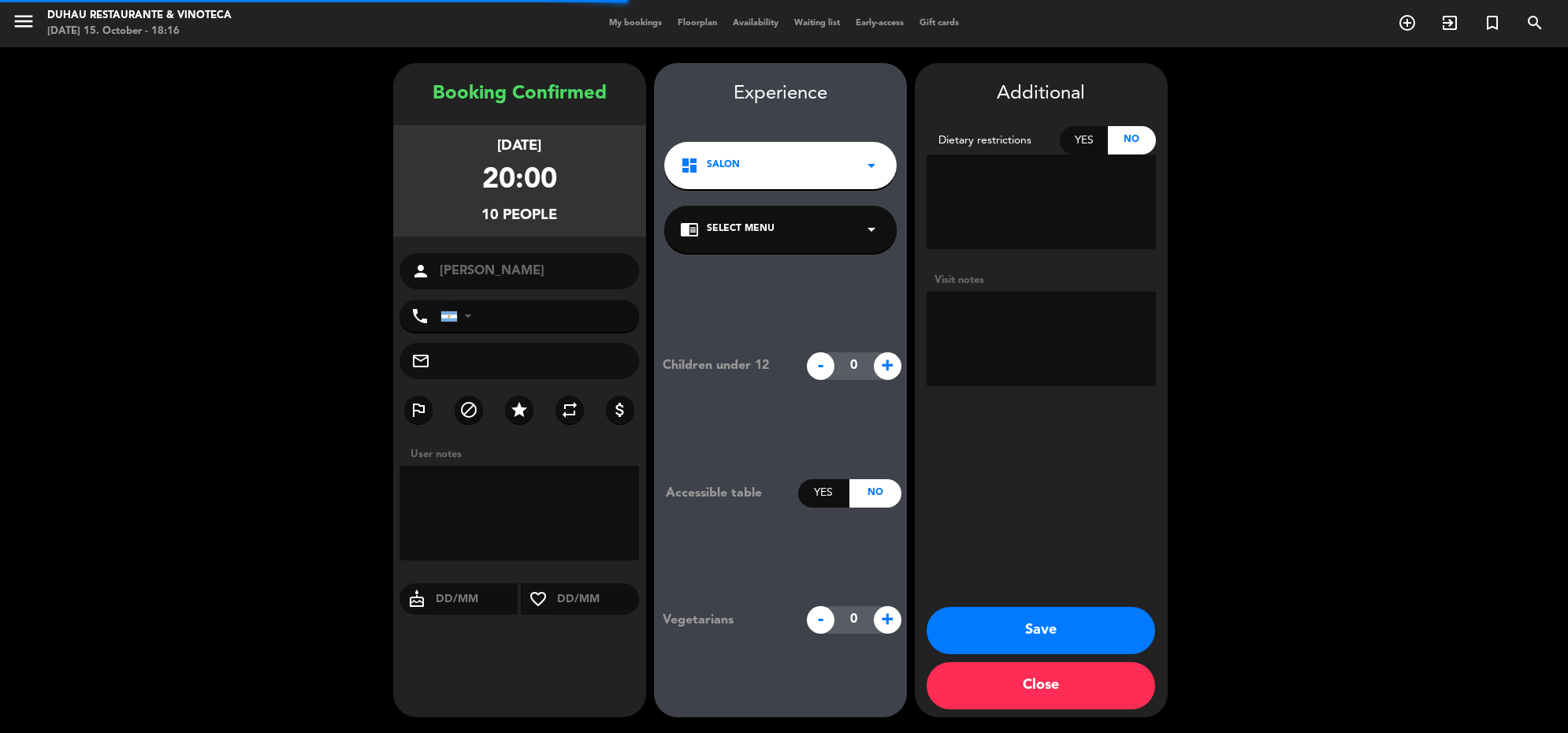
click at [1058, 356] on textarea at bounding box center [1041, 338] width 230 height 94
paste textarea "EStado: Confirmado. EN LA TERRAZA SI O SI Son [DEMOGRAPHIC_DATA] adultos y el r…"
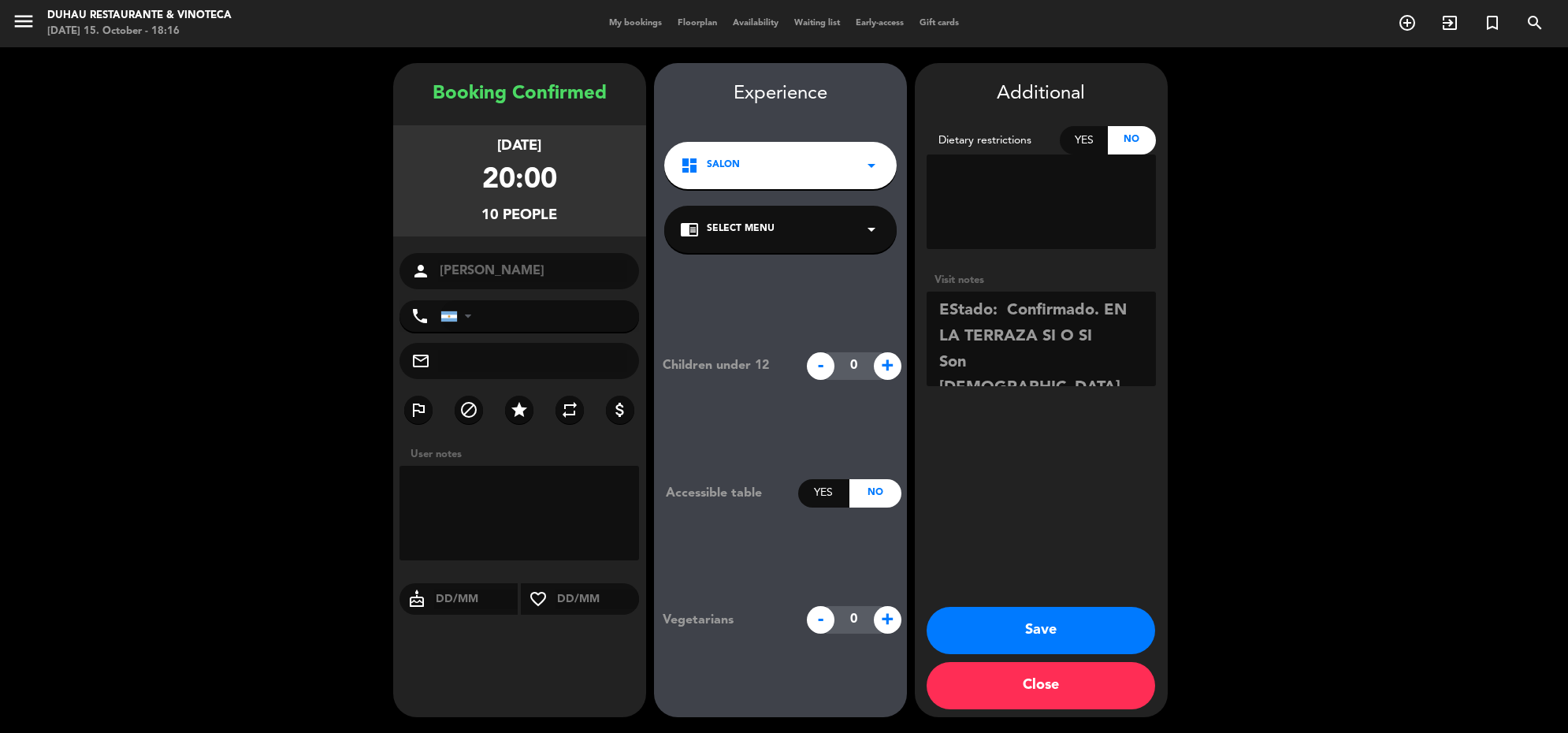
type textarea "EStado: Confirmado. EN LA TERRAZA SI O SI Son [DEMOGRAPHIC_DATA] adultos y el r…"
click at [1031, 625] on button "Save" at bounding box center [1041, 631] width 229 height 48
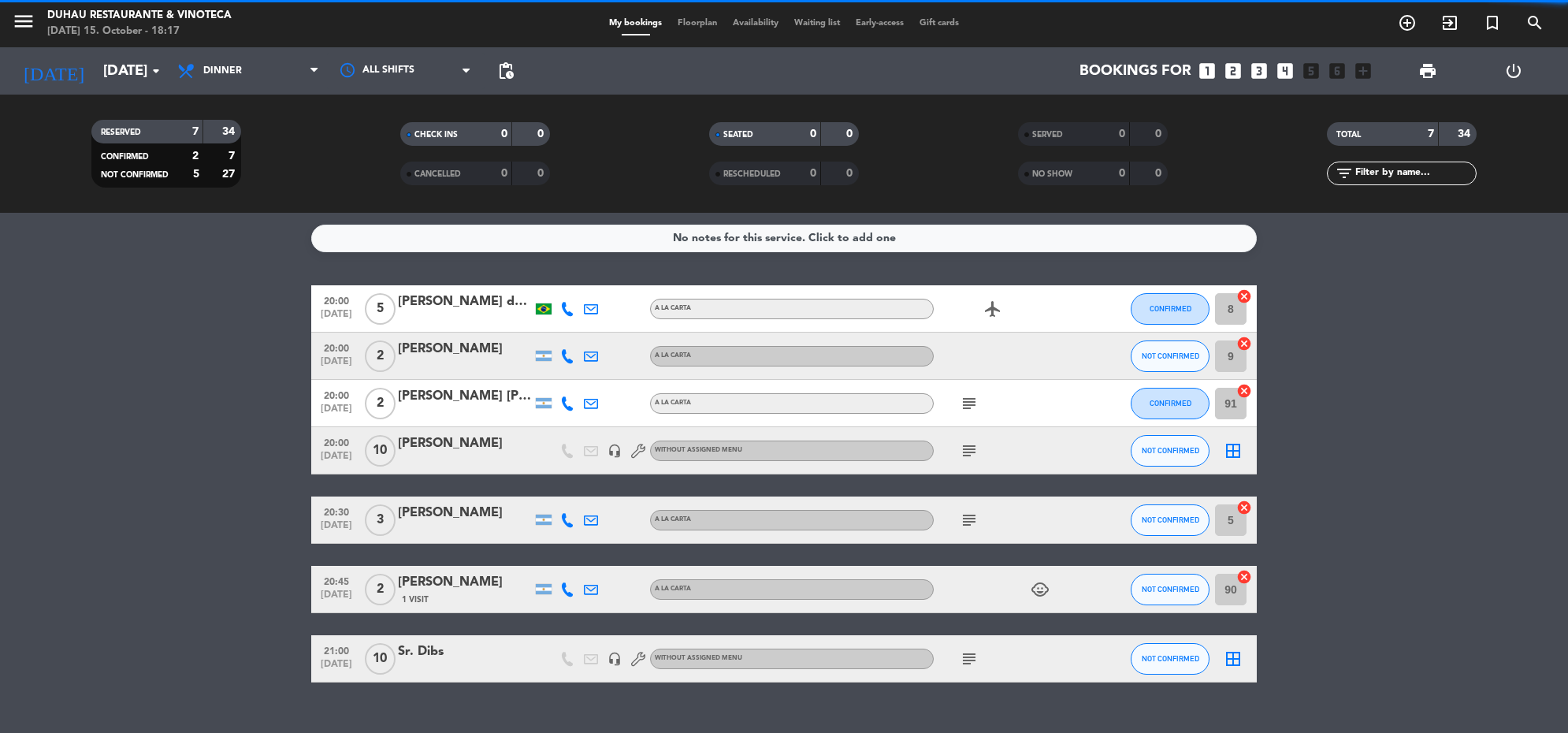
click at [438, 656] on div "Sr. Dibs" at bounding box center [464, 651] width 134 height 21
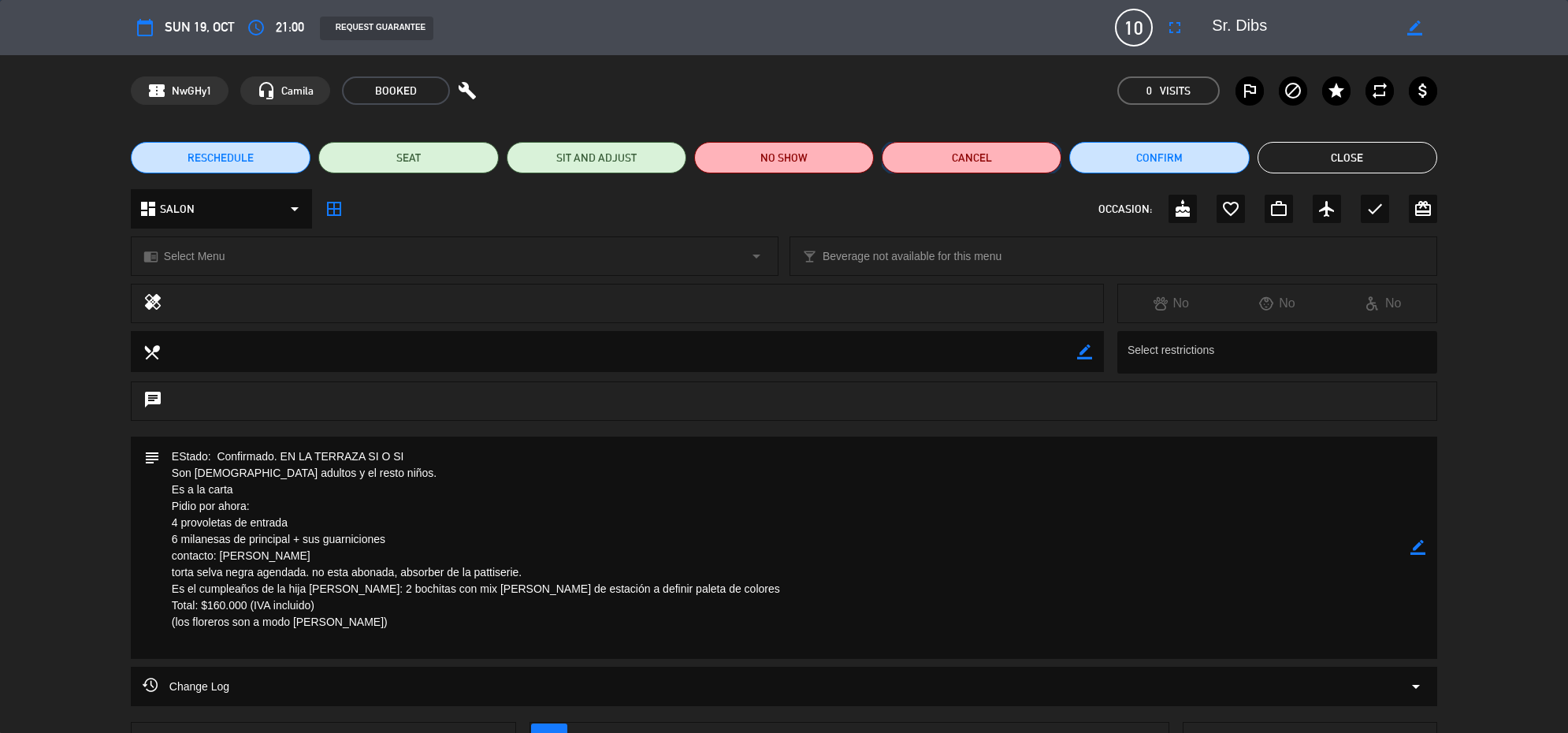
click at [1021, 159] on button "Cancel" at bounding box center [971, 158] width 180 height 32
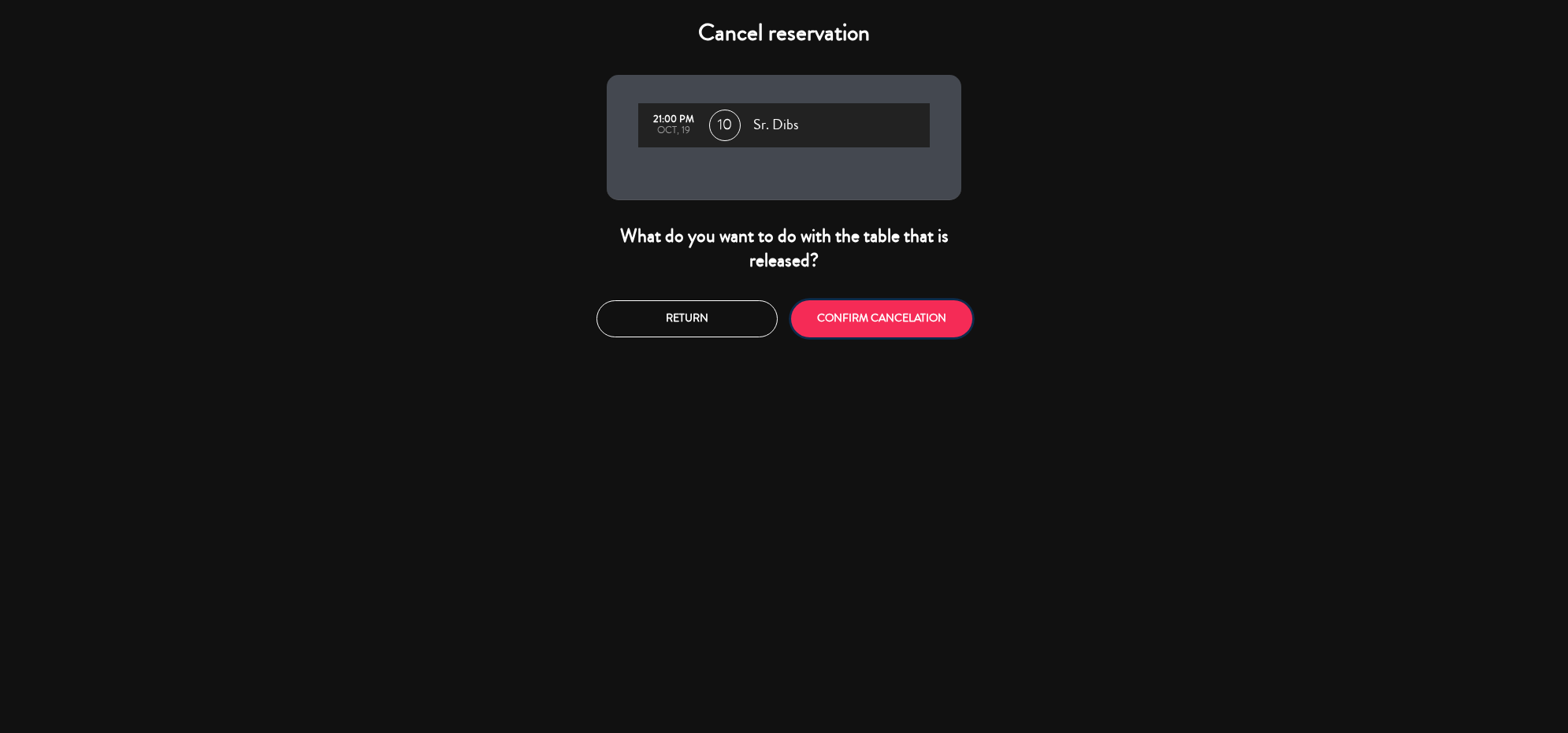
click at [931, 321] on button "CONFIRM CANCELATION" at bounding box center [882, 318] width 181 height 37
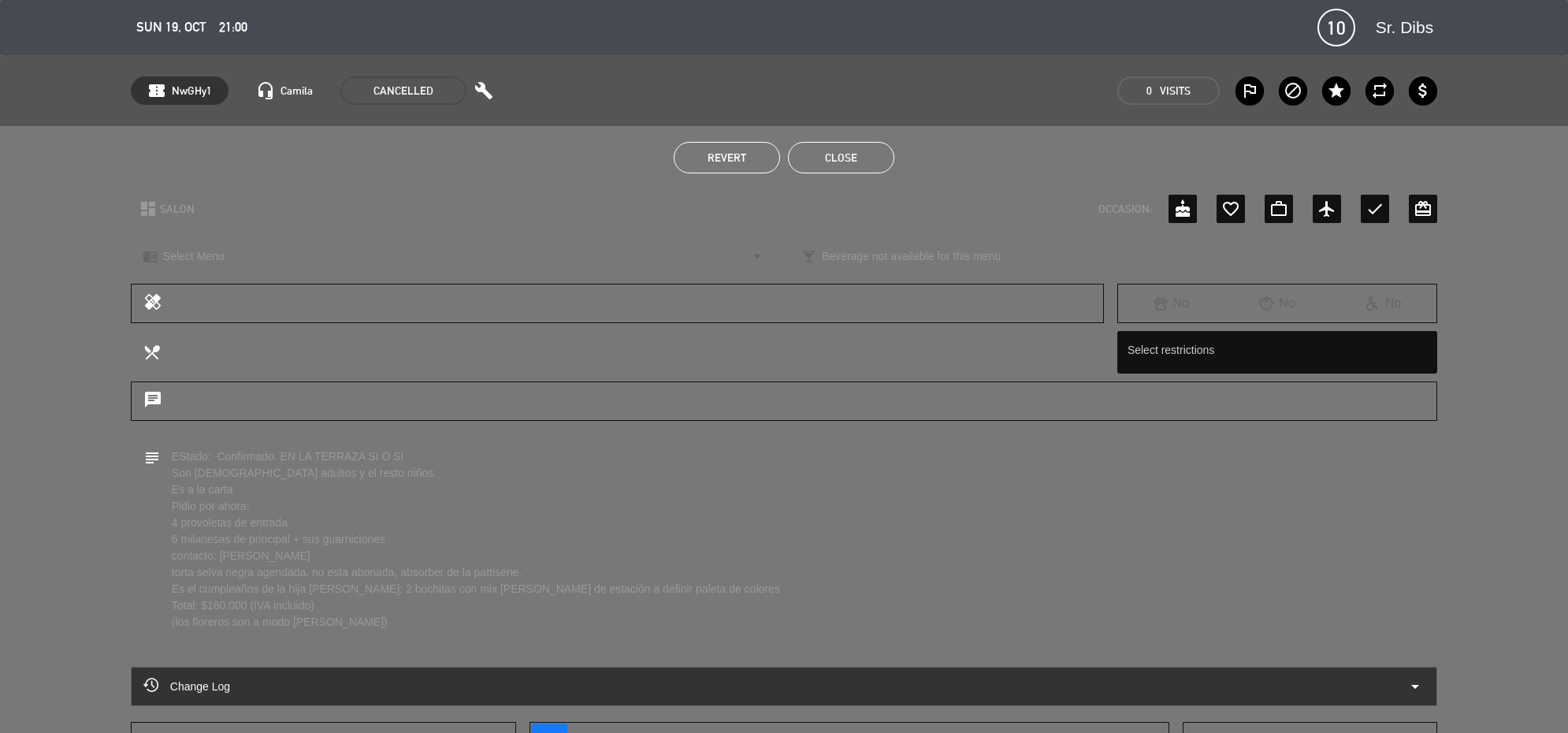
click at [857, 154] on button "Close" at bounding box center [841, 158] width 106 height 32
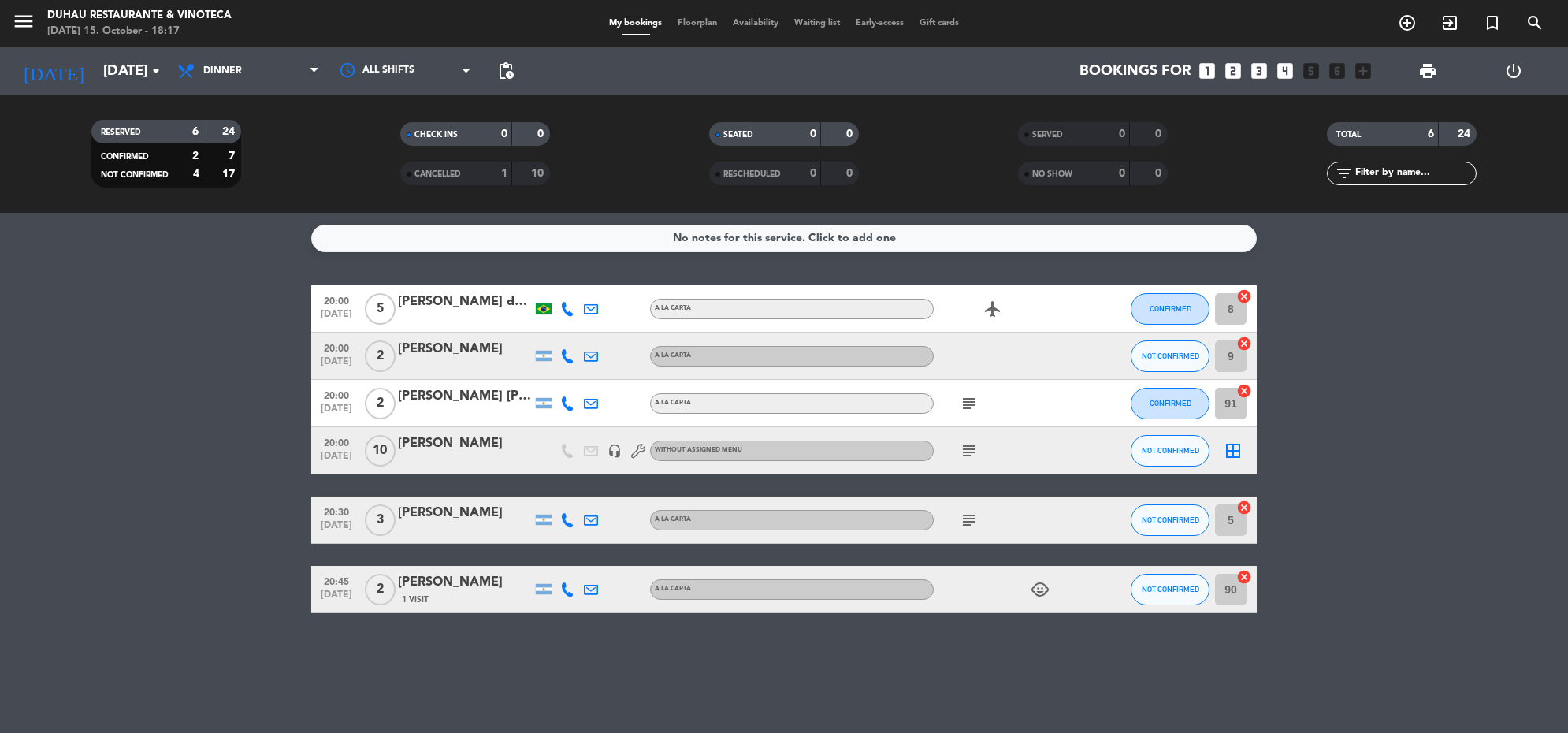
click at [463, 450] on div "[PERSON_NAME]" at bounding box center [464, 444] width 134 height 21
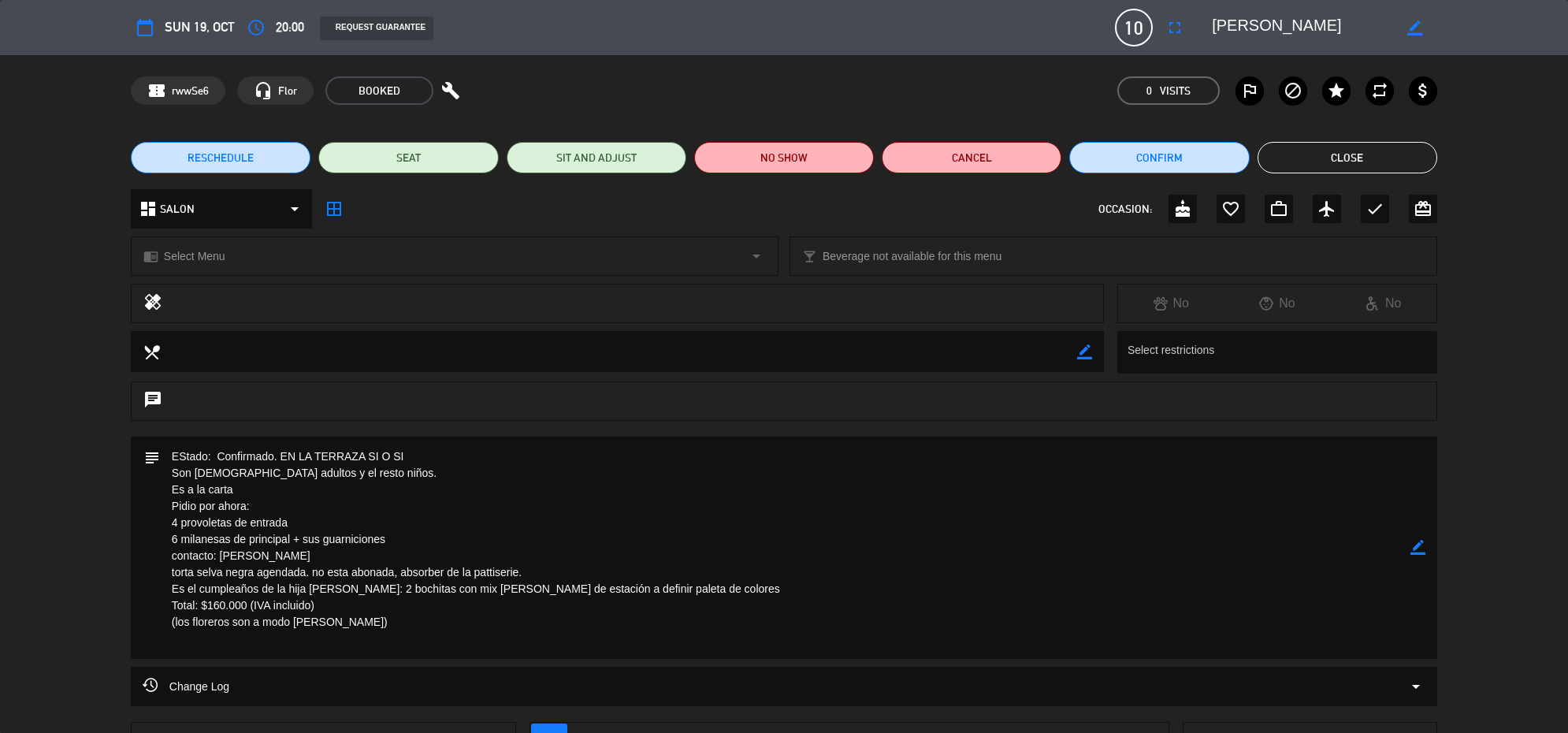
click at [1419, 545] on icon "border_color" at bounding box center [1418, 547] width 15 height 15
drag, startPoint x: 176, startPoint y: 537, endPoint x: 198, endPoint y: 537, distance: 22.0
click at [176, 537] on textarea at bounding box center [785, 547] width 1251 height 222
click at [234, 538] on textarea at bounding box center [785, 547] width 1251 height 222
type textarea "EStado: Confirmado. EN LA TERRAZA SI O SI Son [DEMOGRAPHIC_DATA] adultos y el r…"
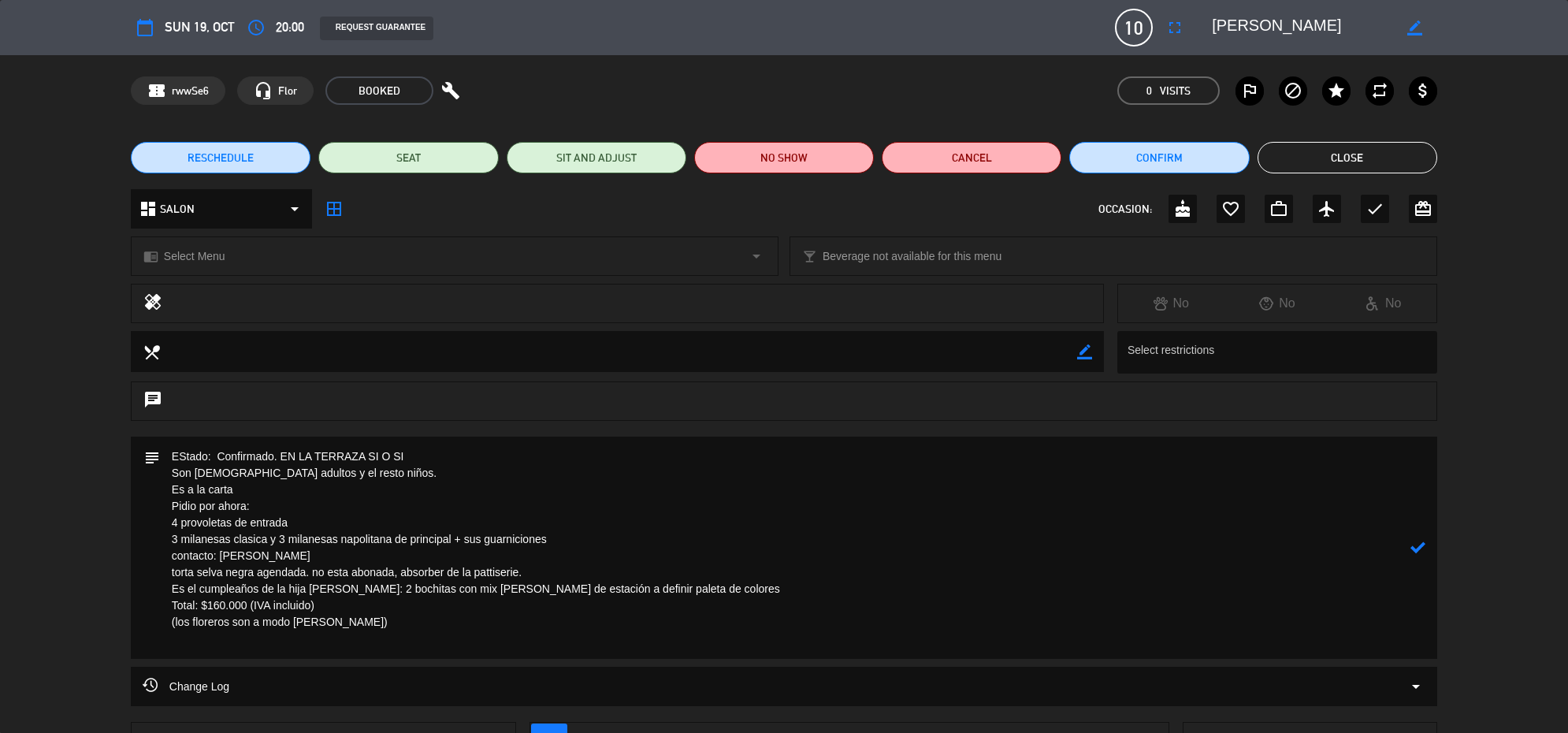
click at [1417, 548] on icon at bounding box center [1418, 547] width 15 height 15
click at [1368, 154] on button "Close" at bounding box center [1347, 158] width 180 height 32
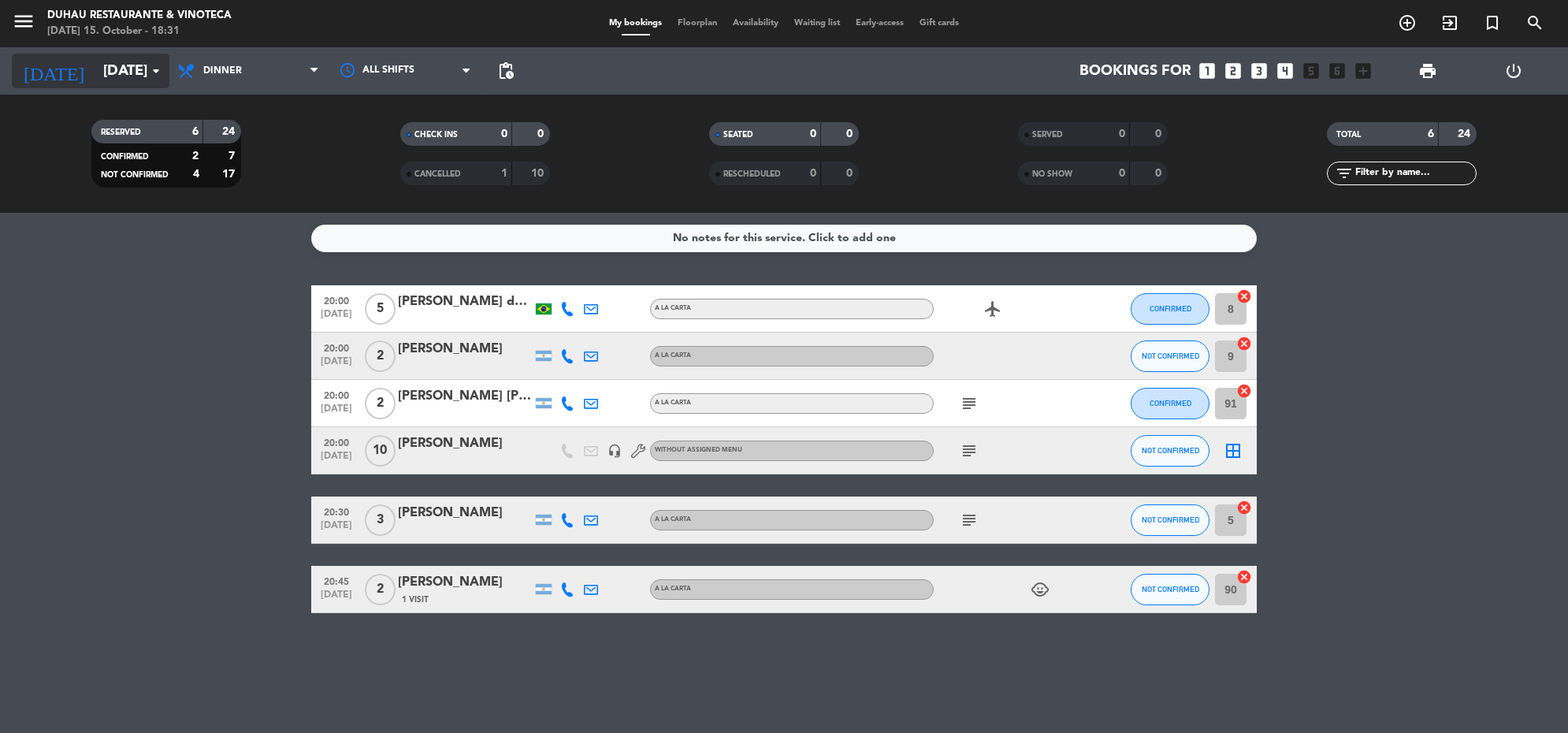
click at [142, 76] on input "[DATE]" at bounding box center [188, 71] width 185 height 33
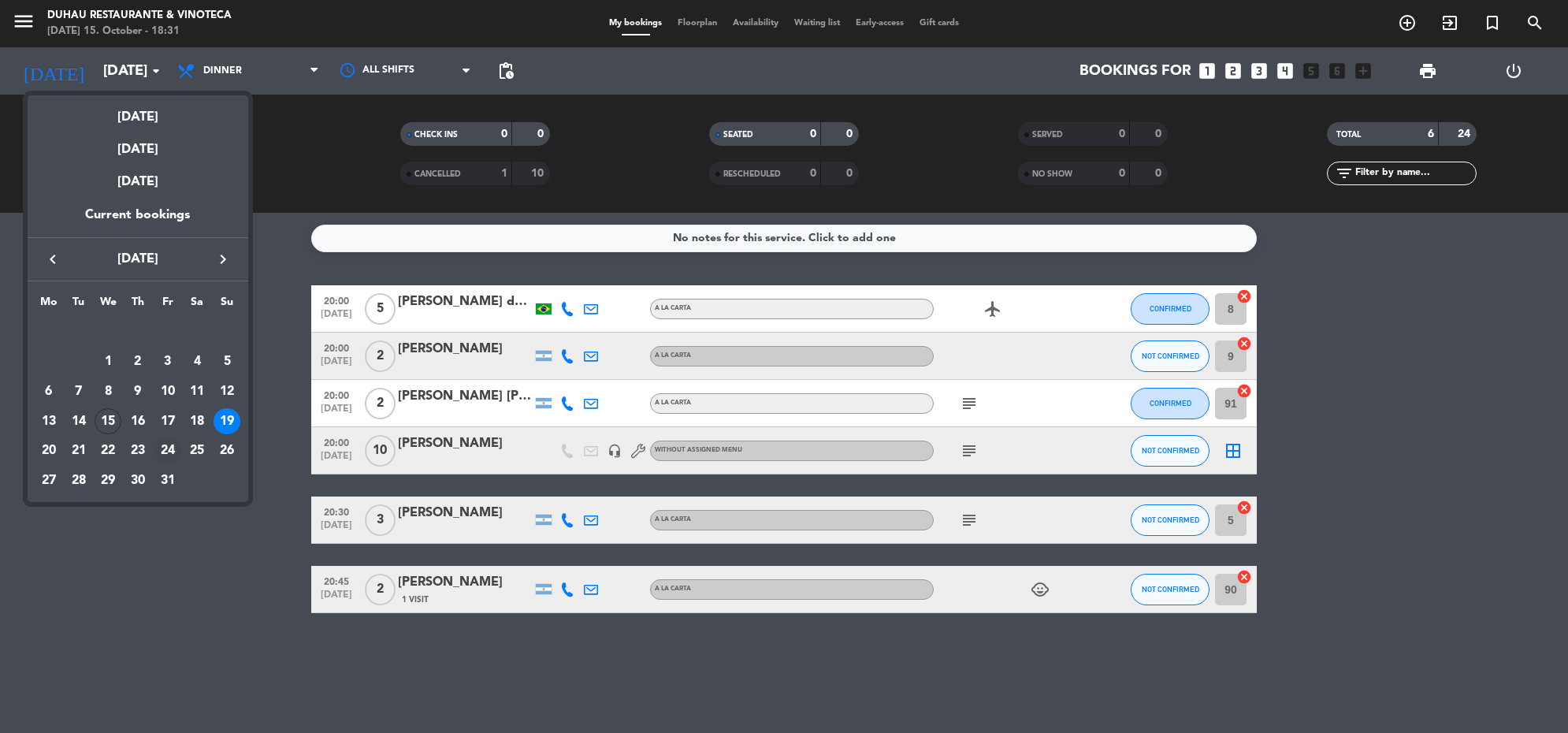
click at [162, 451] on div "24" at bounding box center [167, 451] width 27 height 27
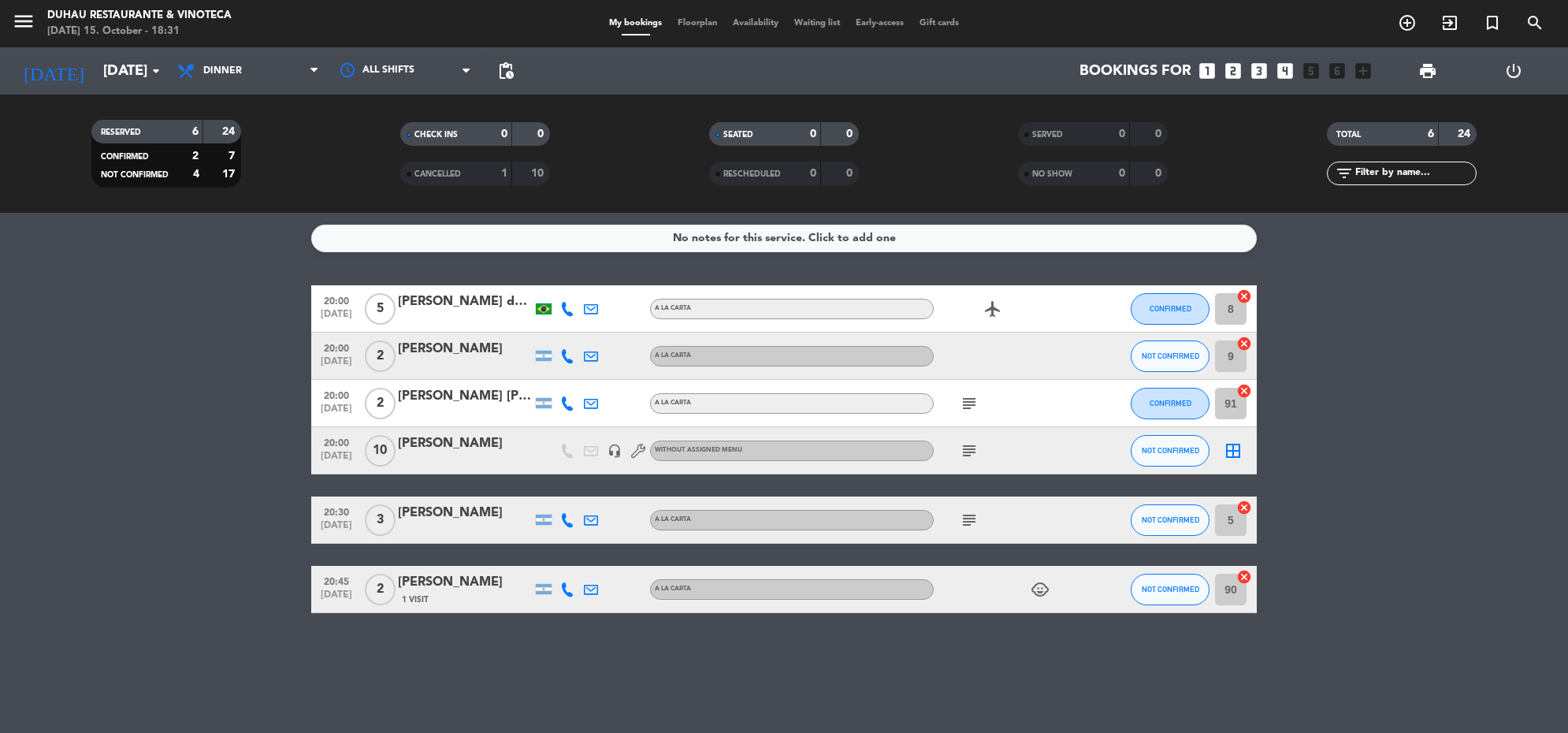
type input "[DATE]"
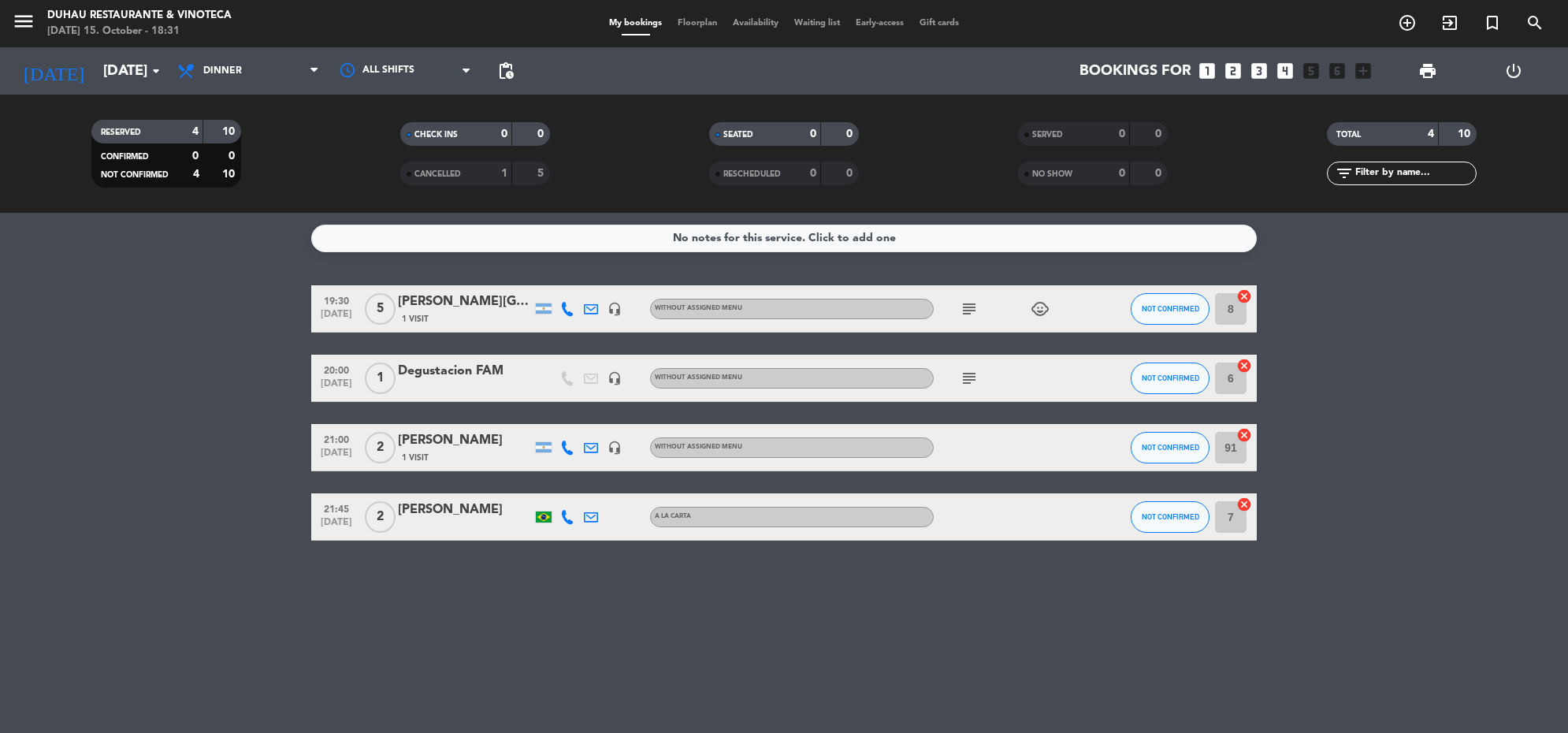
click at [465, 367] on div "Degustacion FAM" at bounding box center [464, 371] width 134 height 21
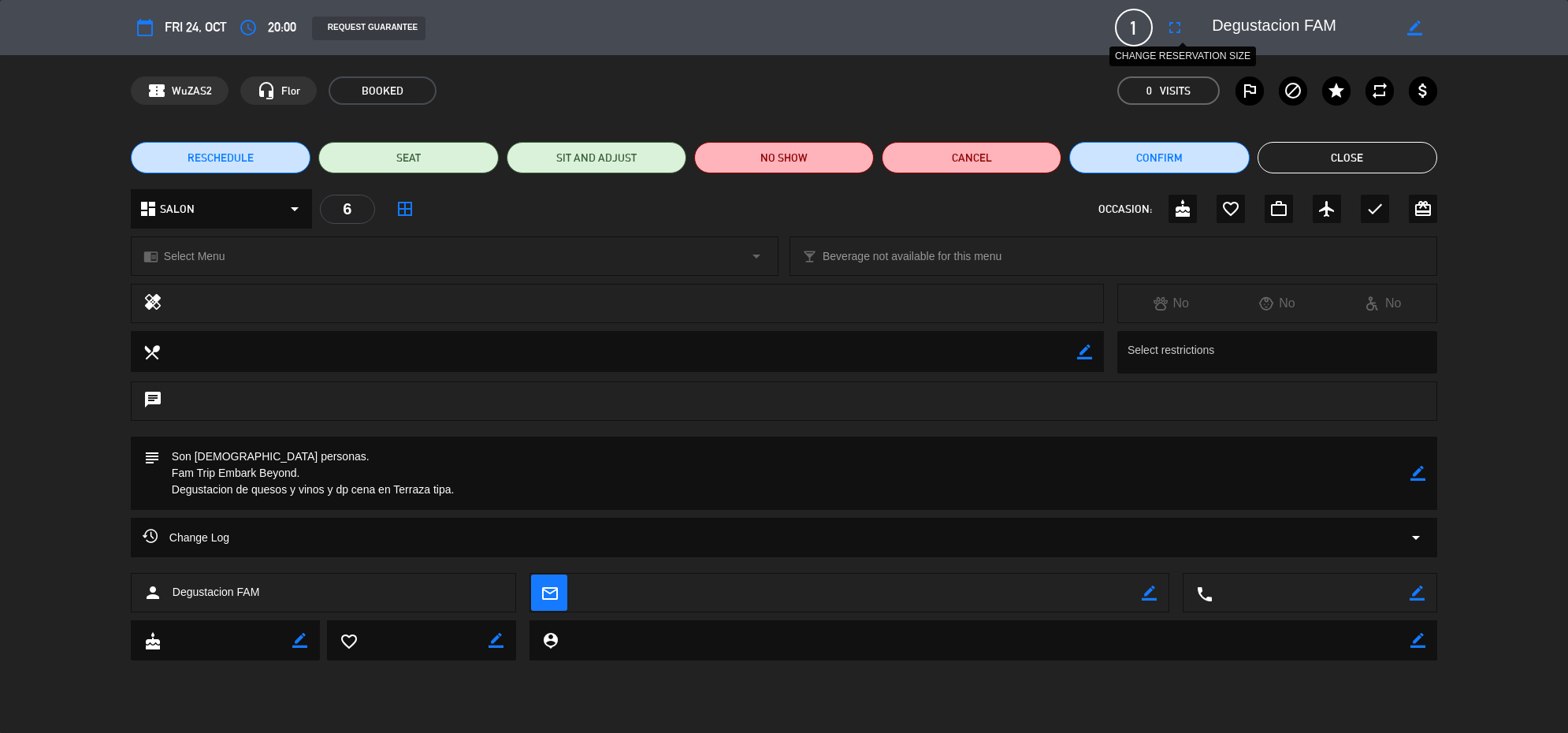
click at [1175, 30] on icon "fullscreen" at bounding box center [1174, 27] width 19 height 19
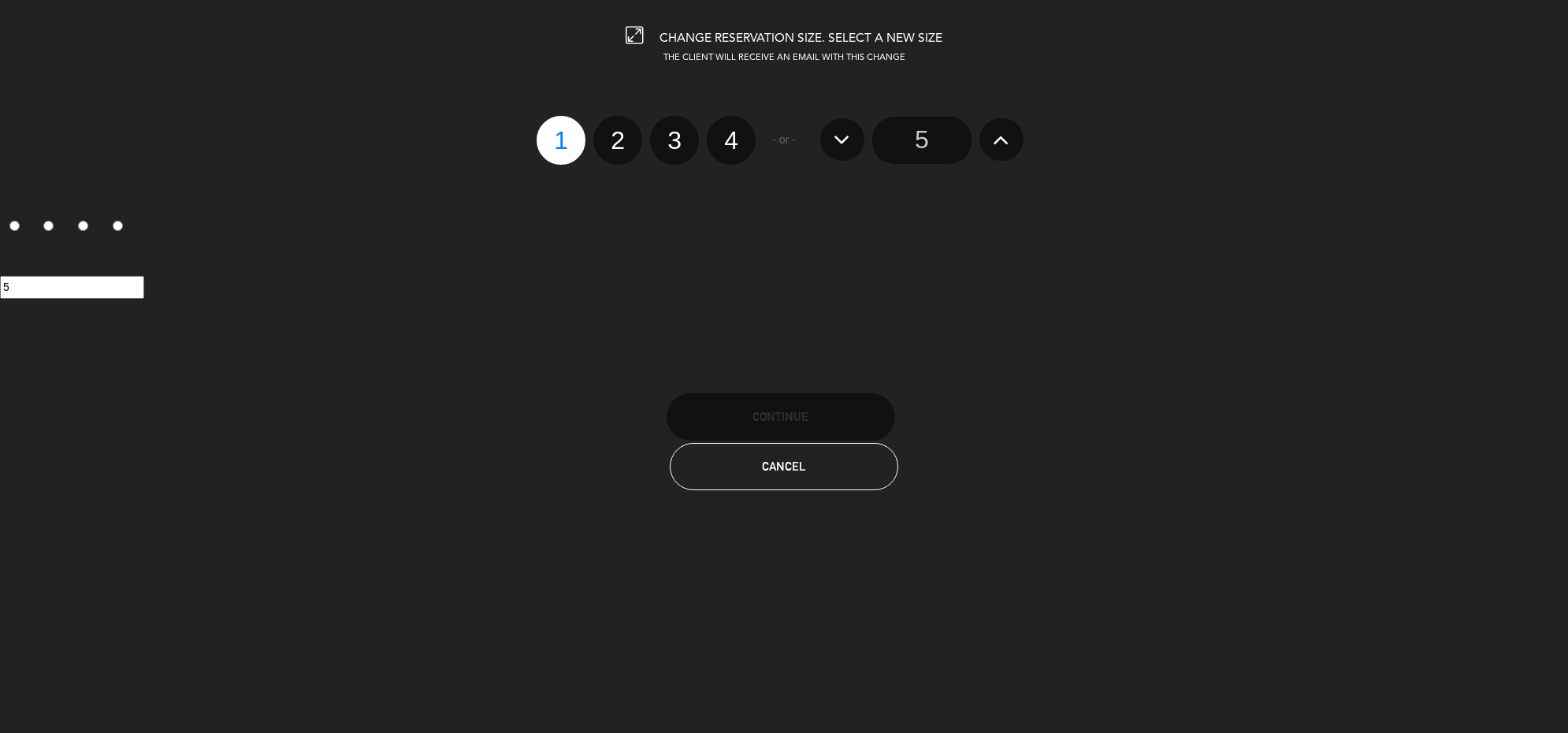
click at [1003, 136] on icon at bounding box center [1001, 139] width 17 height 25
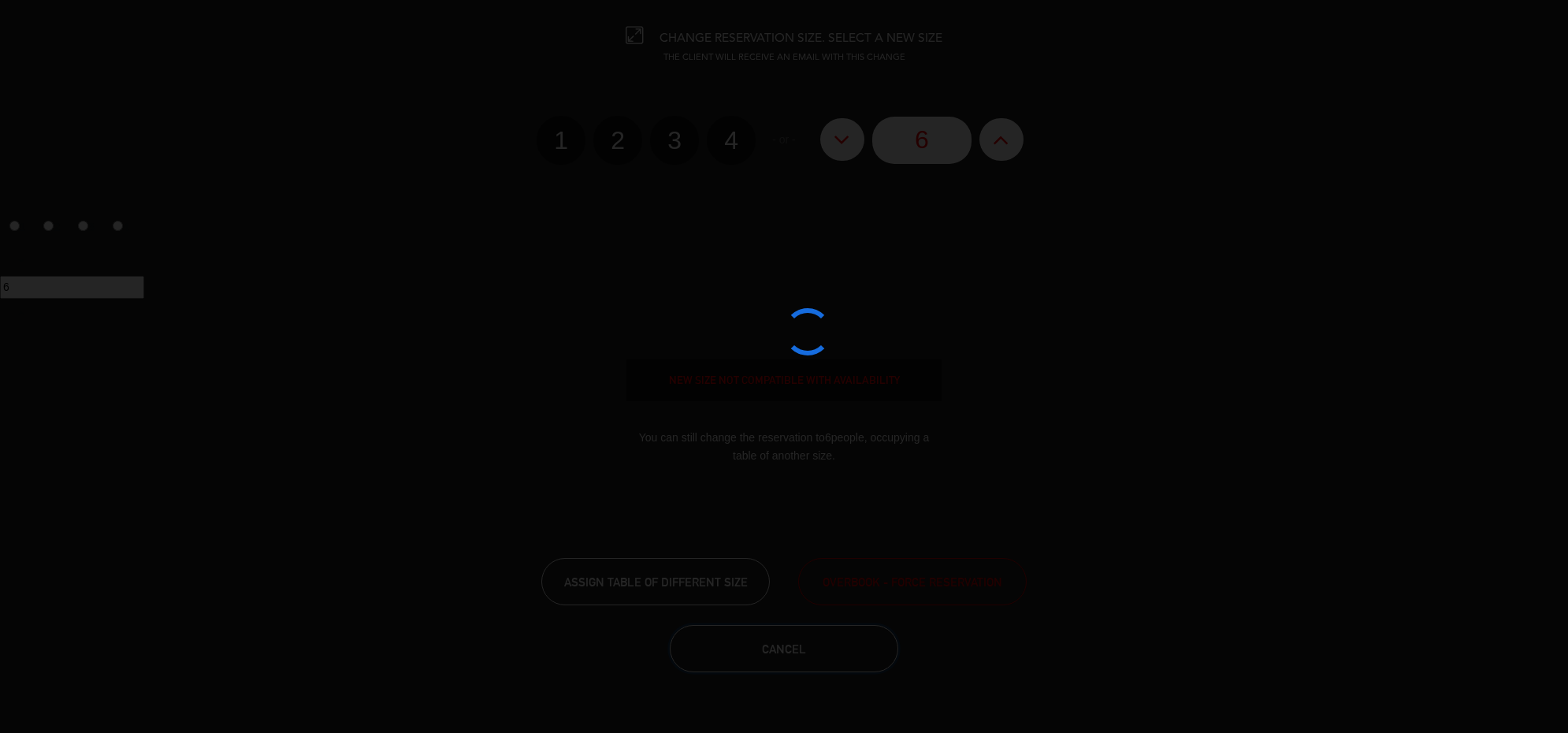
click at [825, 643] on button "Cancel" at bounding box center [784, 648] width 229 height 48
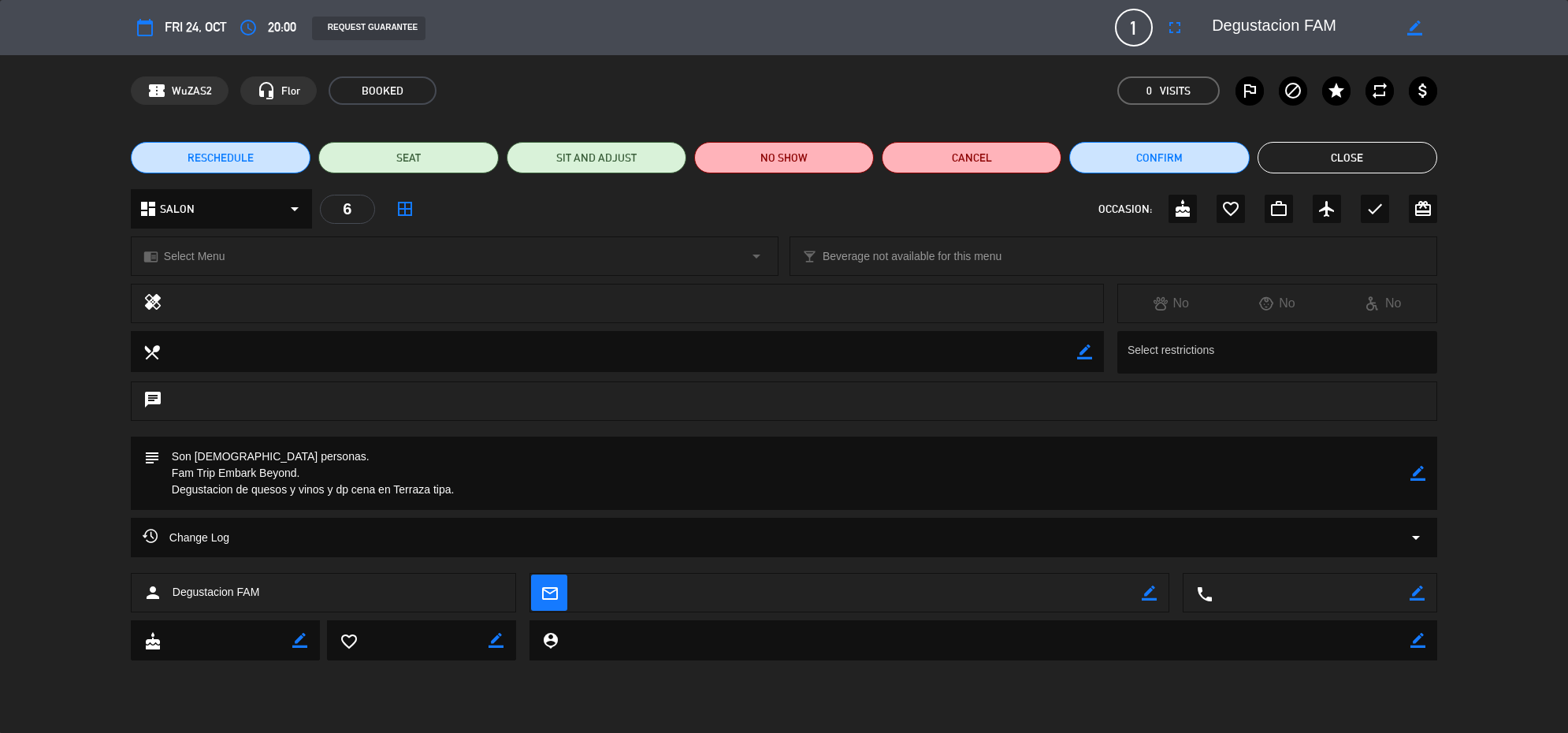
click at [1422, 473] on icon "border_color" at bounding box center [1418, 472] width 15 height 15
click at [211, 451] on textarea at bounding box center [785, 473] width 1251 height 74
click at [369, 458] on textarea at bounding box center [785, 473] width 1251 height 74
type textarea "Son [DEMOGRAPHIC_DATA] personas. Tienen 45 minutos. Fam Trip Embark Beyond. Deg…"
click at [1424, 467] on icon at bounding box center [1418, 472] width 15 height 15
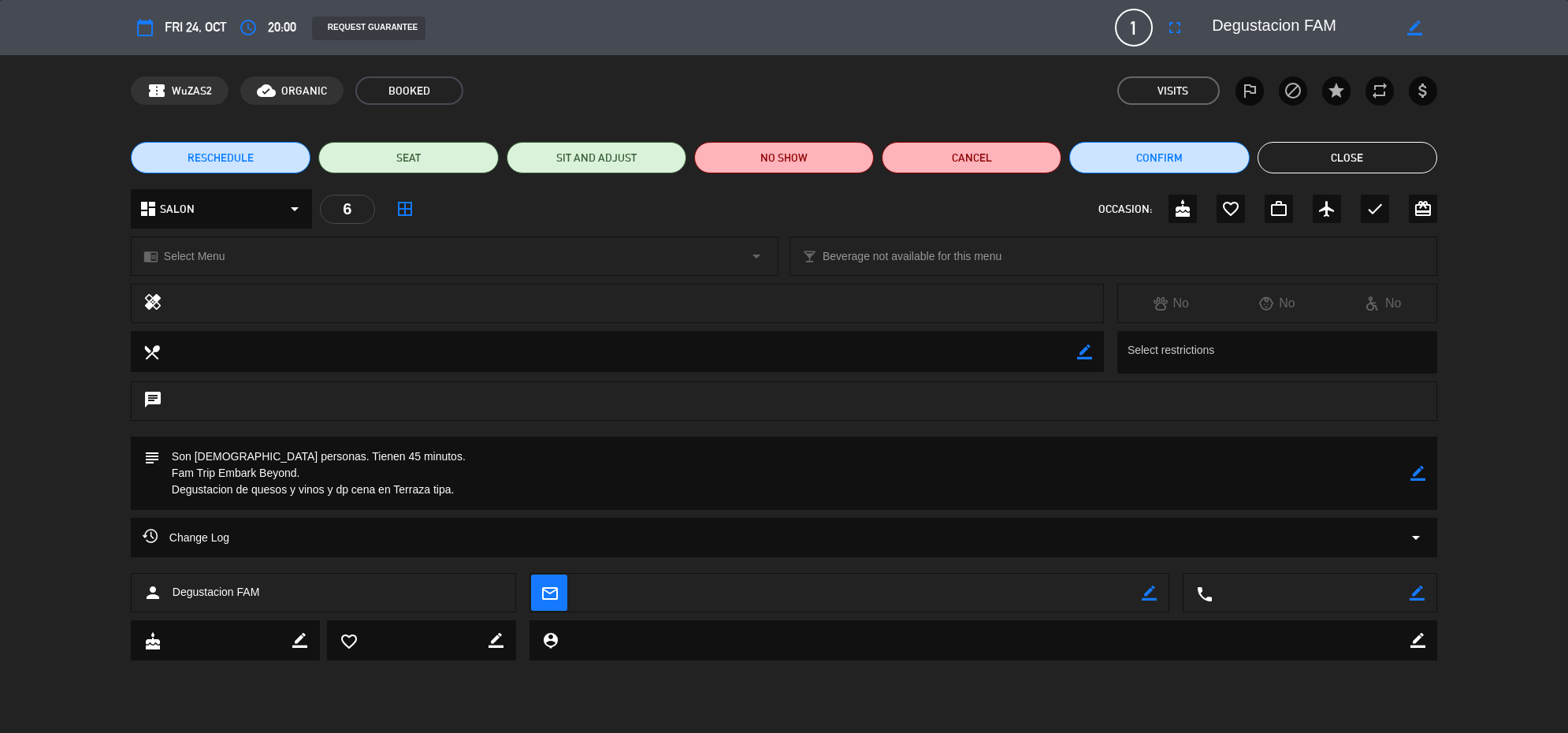
click at [1310, 142] on button "Close" at bounding box center [1347, 158] width 180 height 32
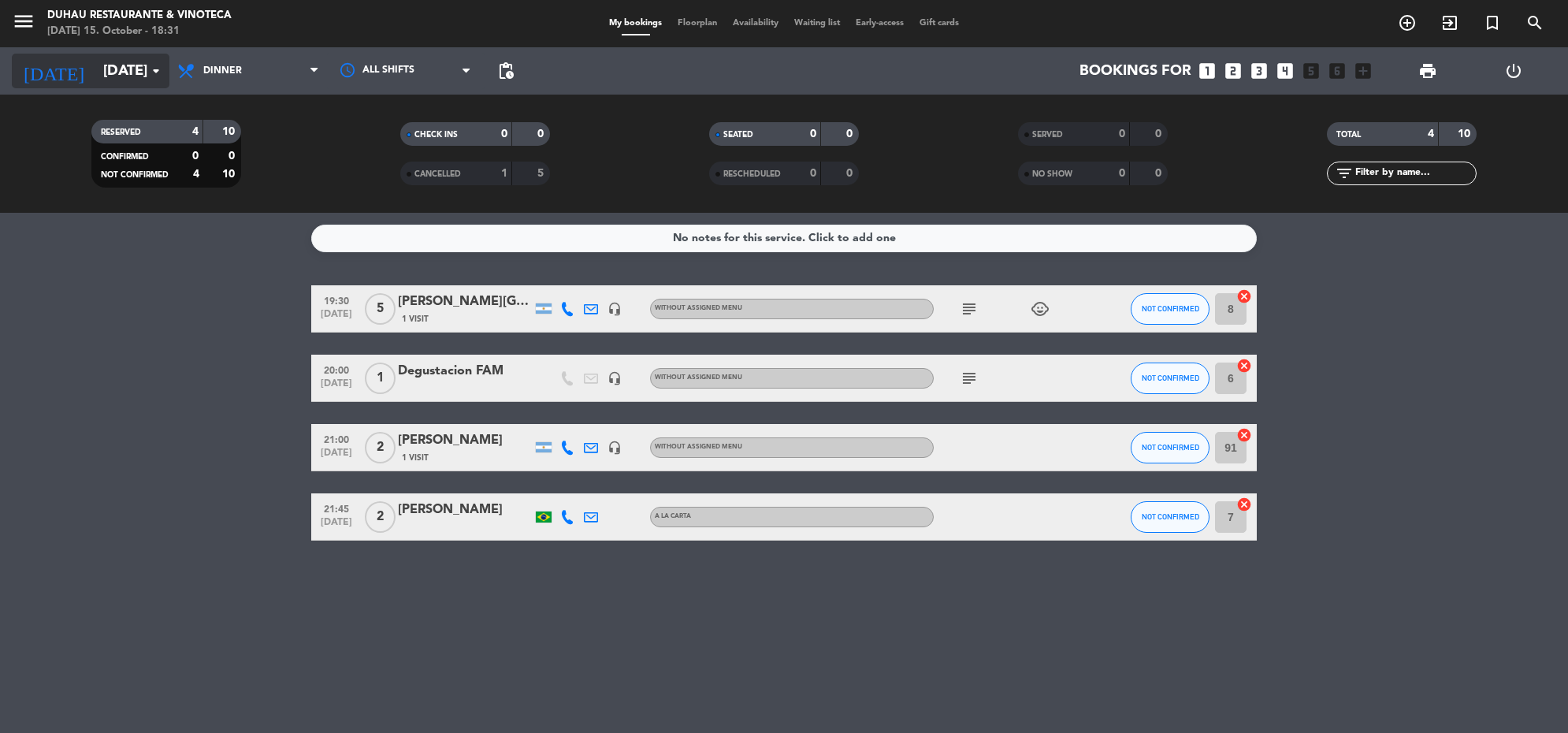
click at [142, 59] on input "[DATE]" at bounding box center [188, 71] width 185 height 33
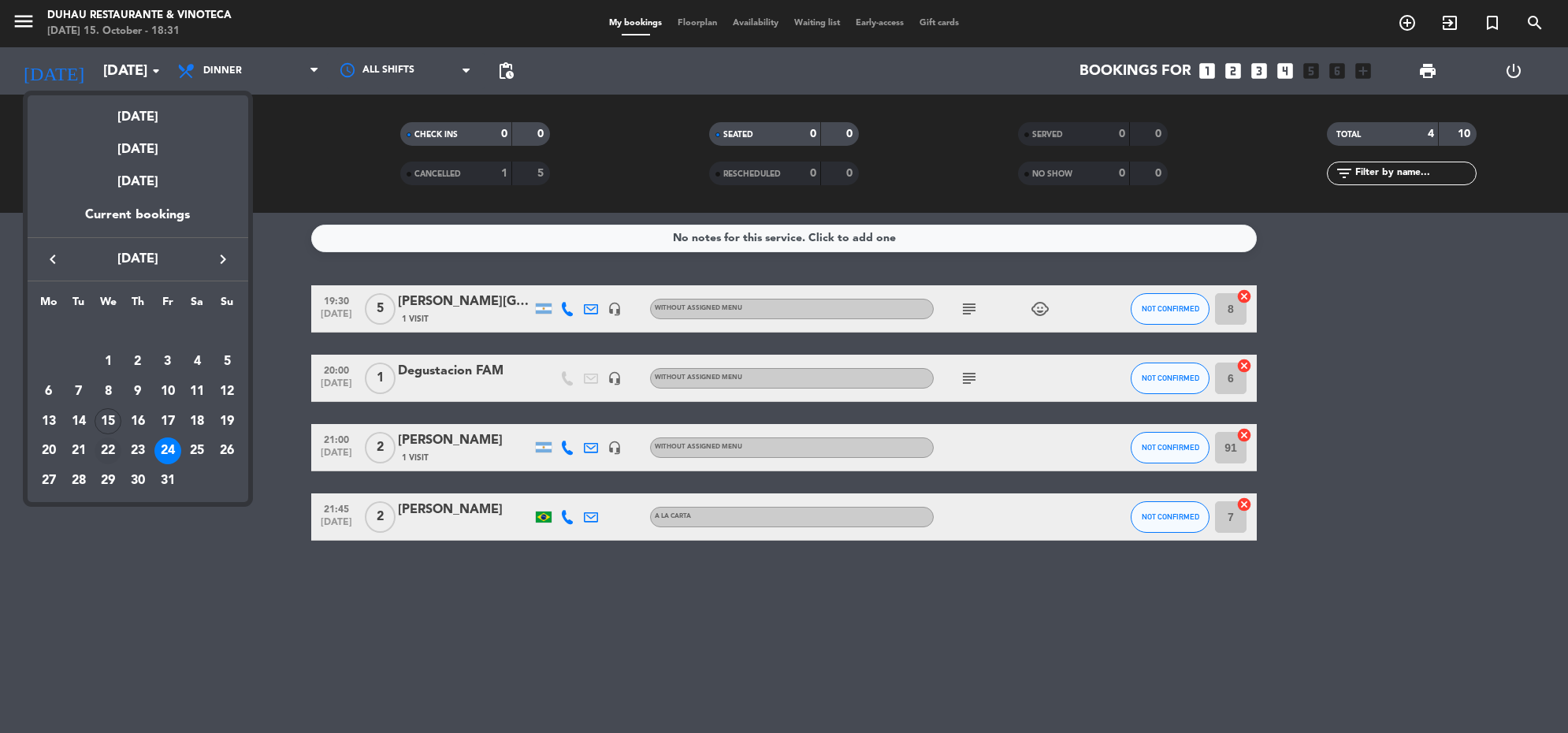
click at [108, 447] on div "22" at bounding box center [107, 451] width 27 height 27
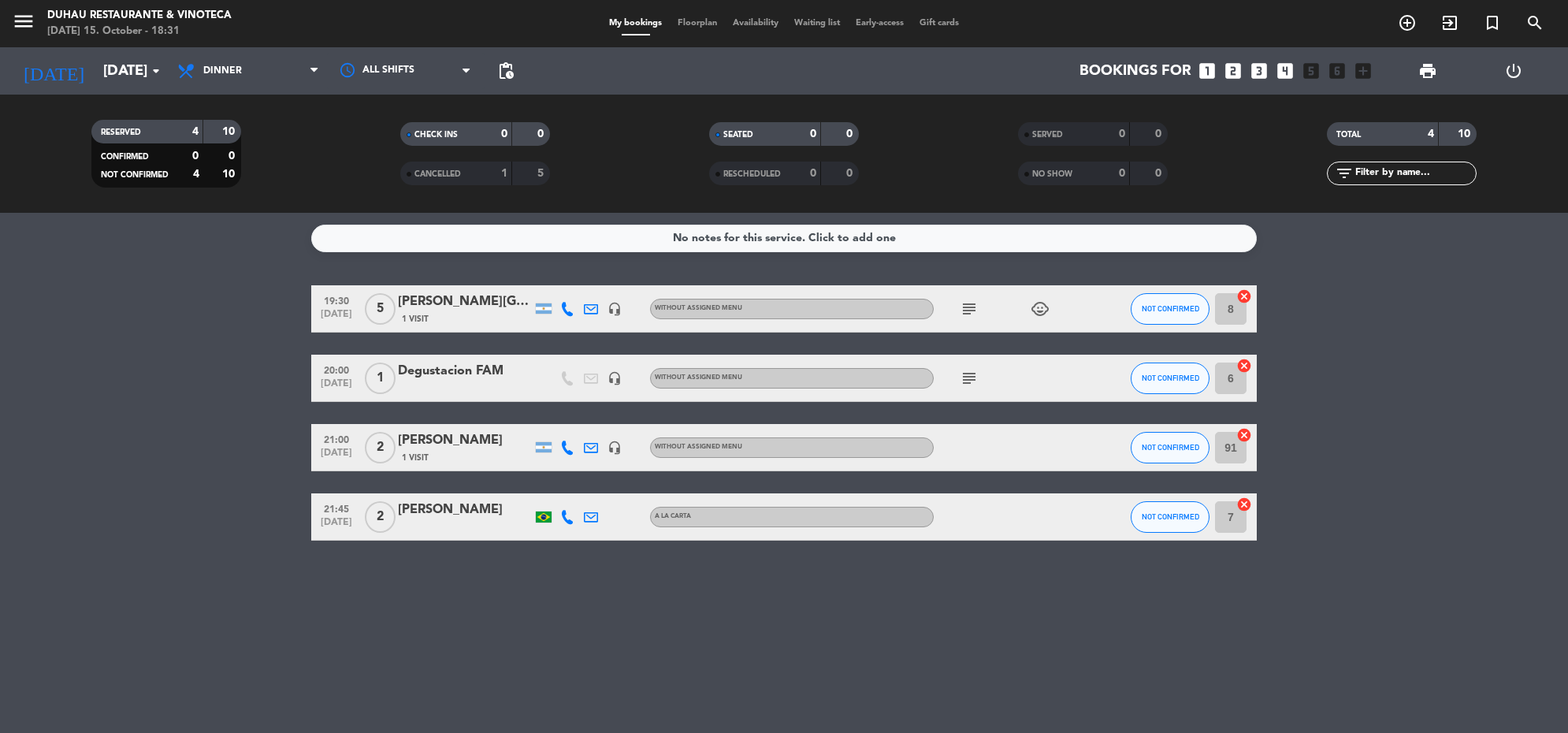
type input "[DATE]"
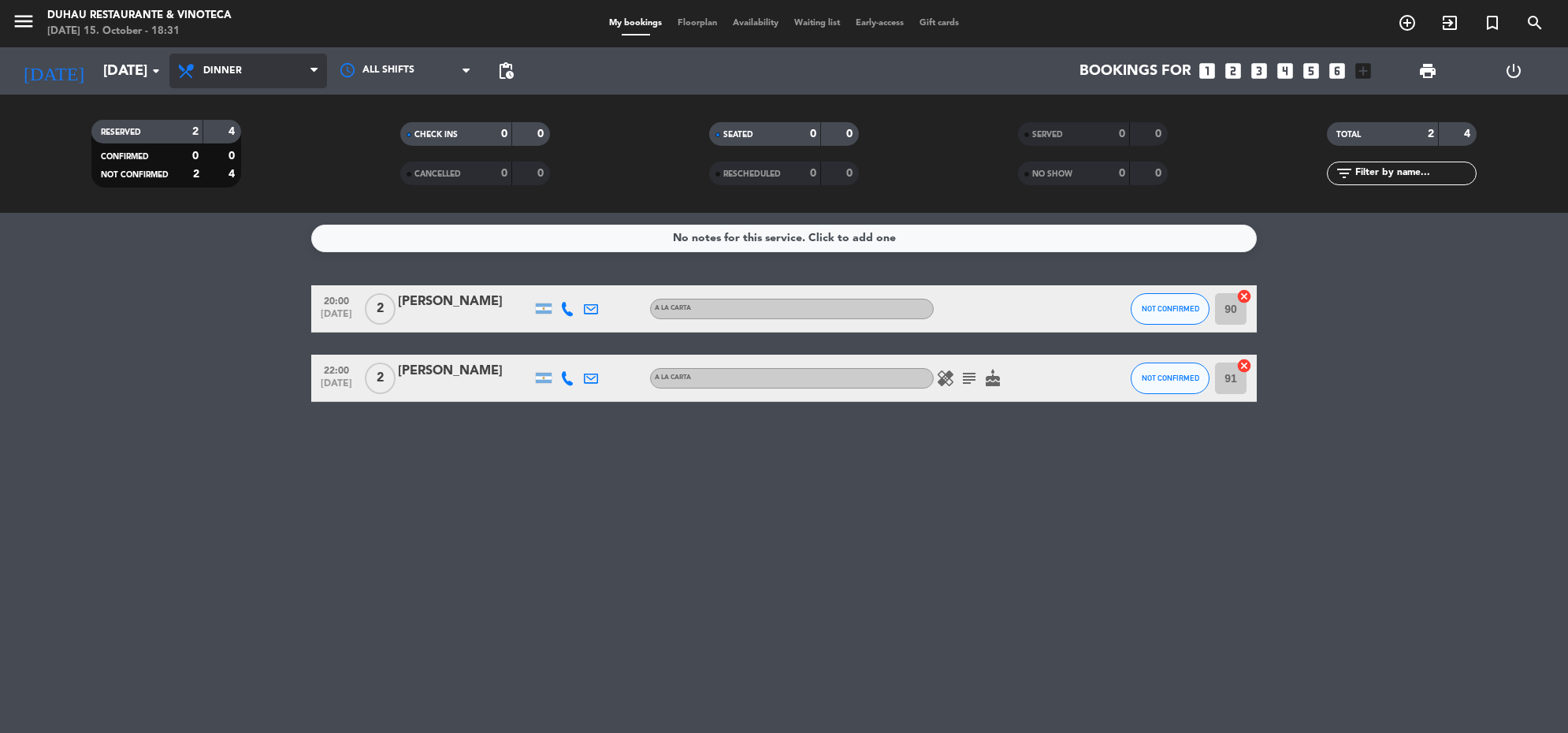
click at [274, 69] on span "Dinner" at bounding box center [248, 71] width 158 height 35
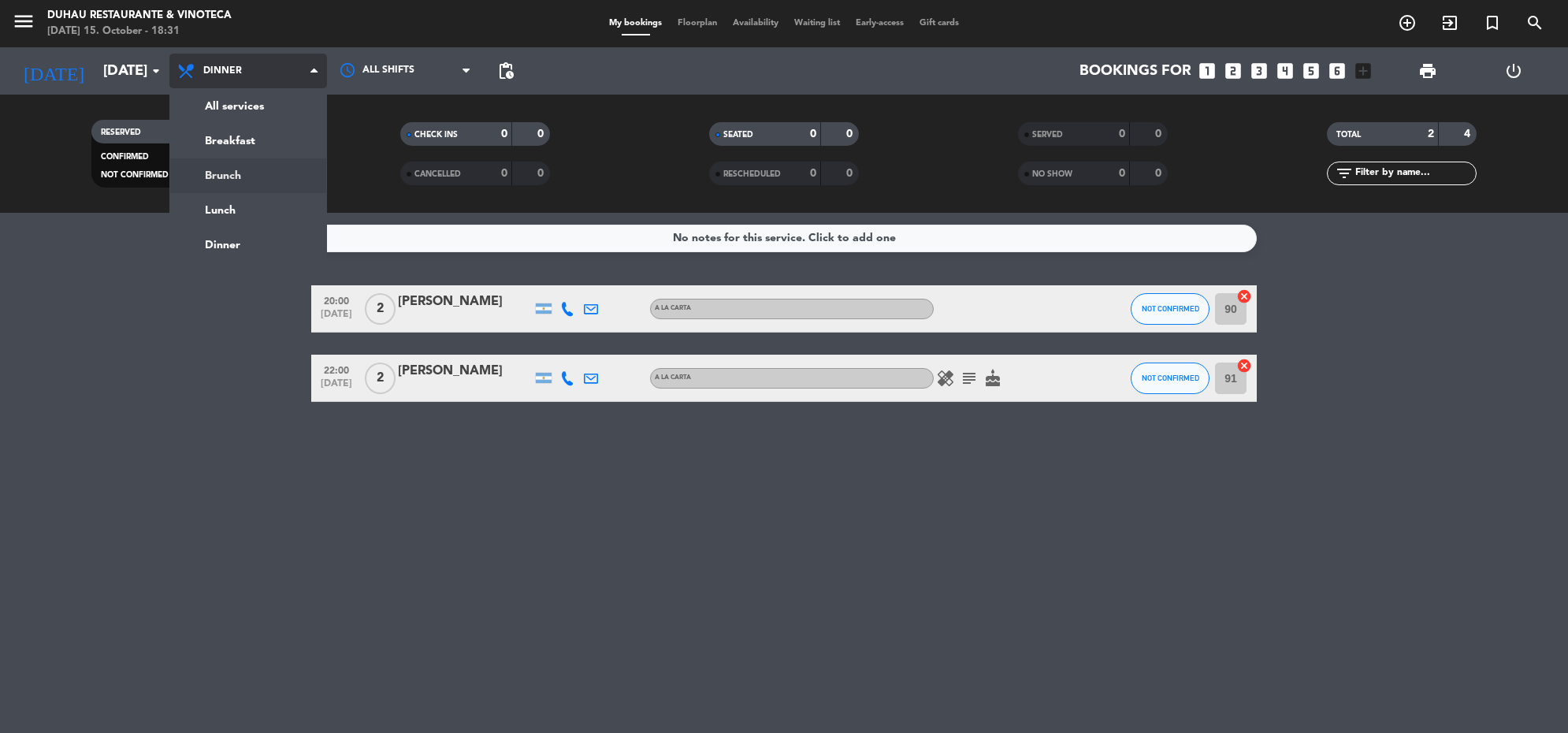
click at [242, 176] on div "menu [PERSON_NAME] Restaurante & Vinoteca [DATE] 15. October - 18:31 My booking…" at bounding box center [784, 106] width 1568 height 213
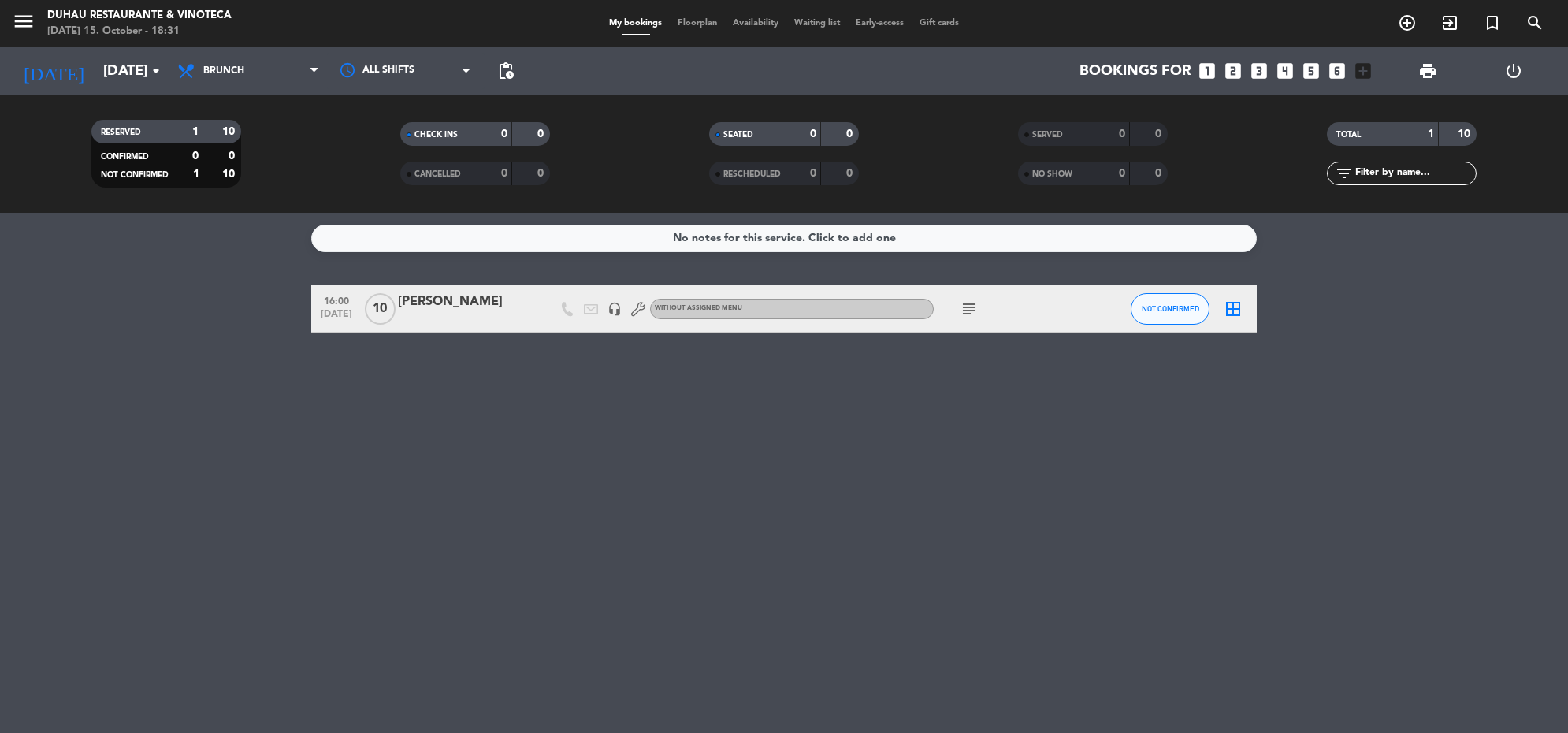
click at [422, 301] on div "[PERSON_NAME]" at bounding box center [464, 301] width 134 height 21
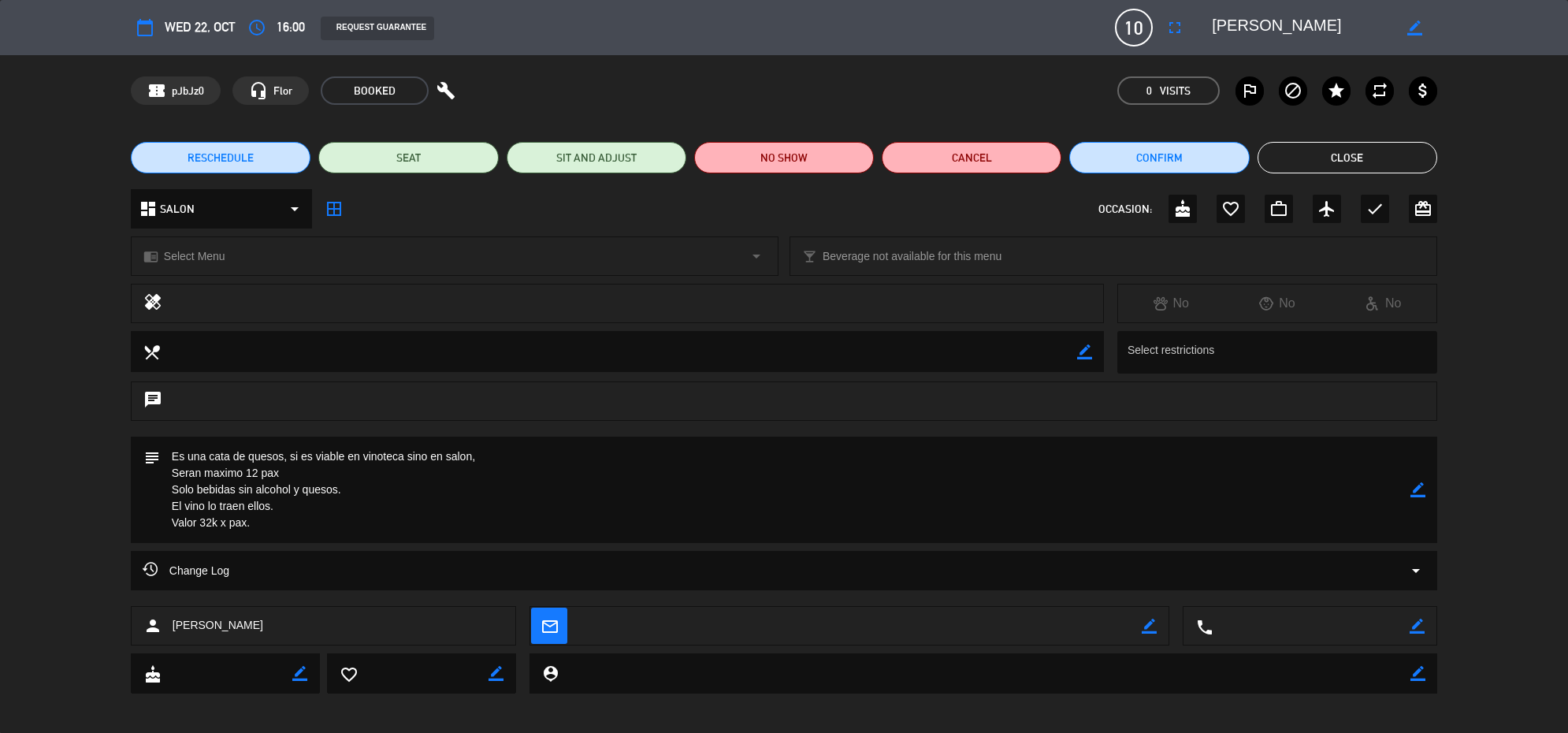
click at [1415, 28] on icon "border_color" at bounding box center [1414, 28] width 15 height 15
click at [1212, 26] on textarea at bounding box center [1302, 27] width 180 height 29
click at [1416, 22] on icon at bounding box center [1414, 28] width 15 height 15
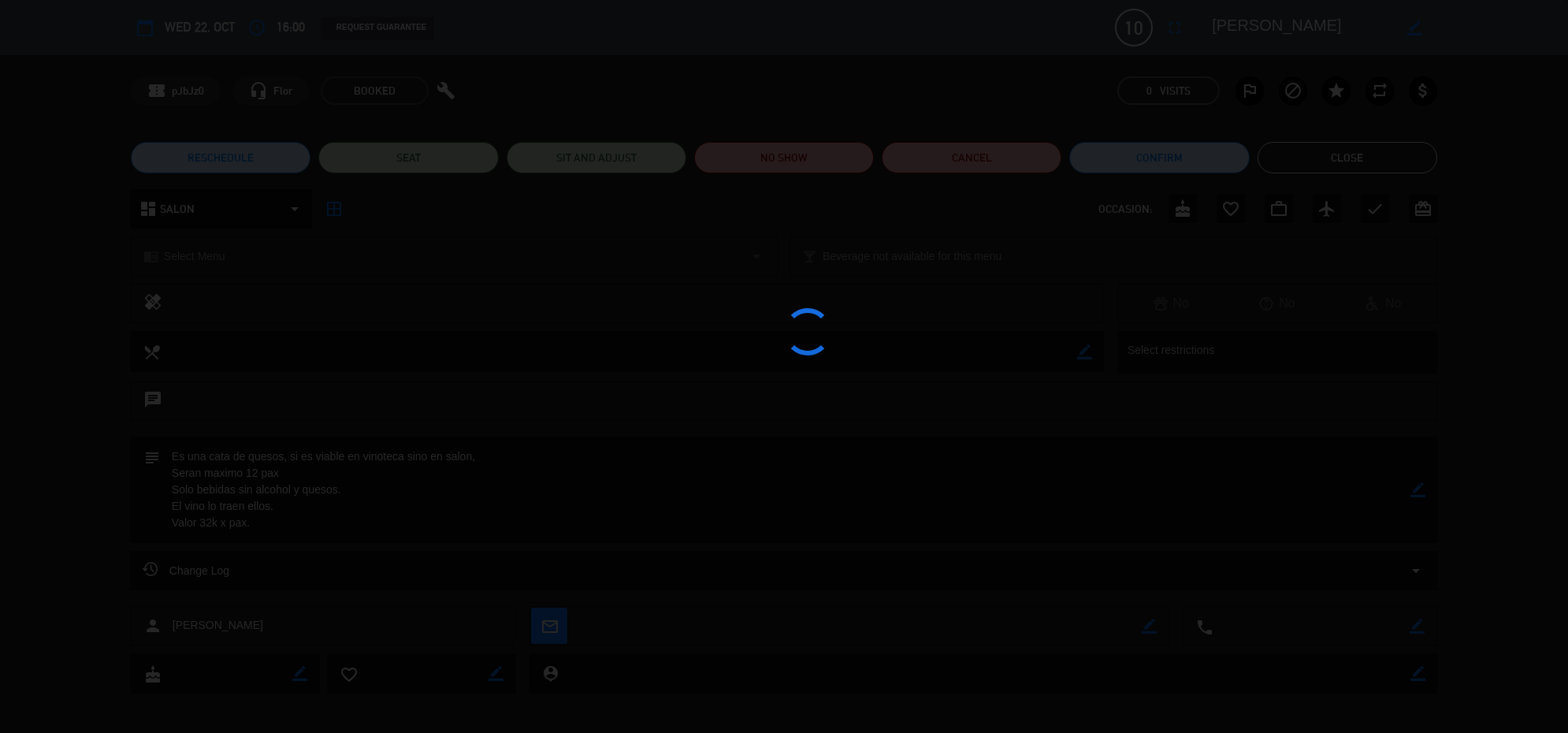
type textarea "[PERSON_NAME]"
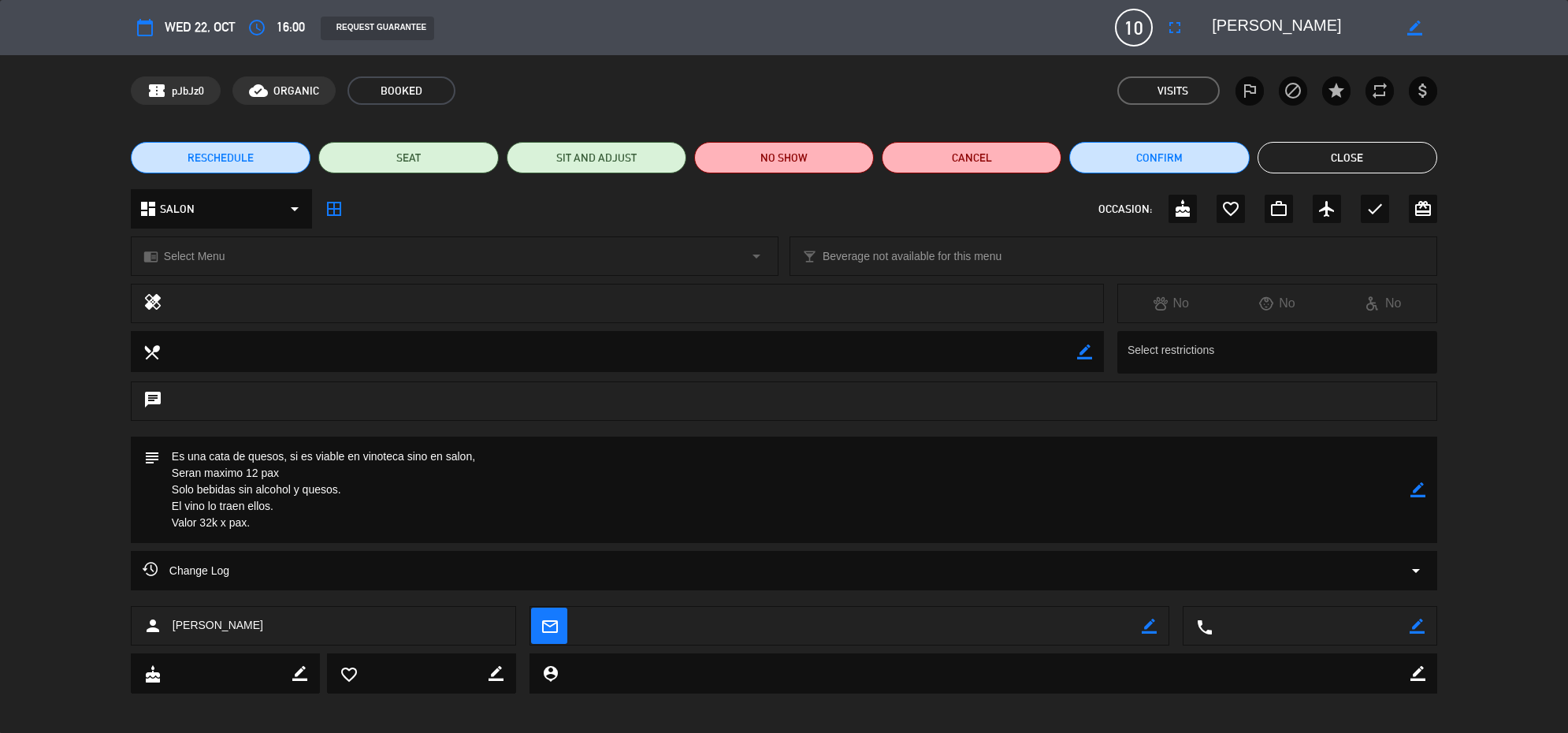
click at [1416, 493] on icon "border_color" at bounding box center [1418, 489] width 15 height 15
click at [345, 521] on textarea at bounding box center [785, 489] width 1251 height 106
click at [1415, 486] on icon at bounding box center [1418, 489] width 15 height 15
click at [1392, 159] on button "Close" at bounding box center [1347, 158] width 180 height 32
